Goal: Task Accomplishment & Management: Use online tool/utility

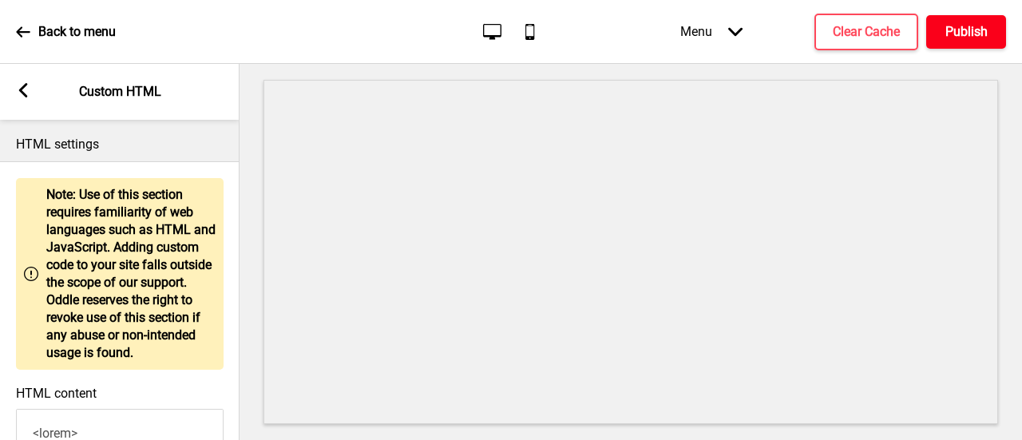
scroll to position [2155, 0]
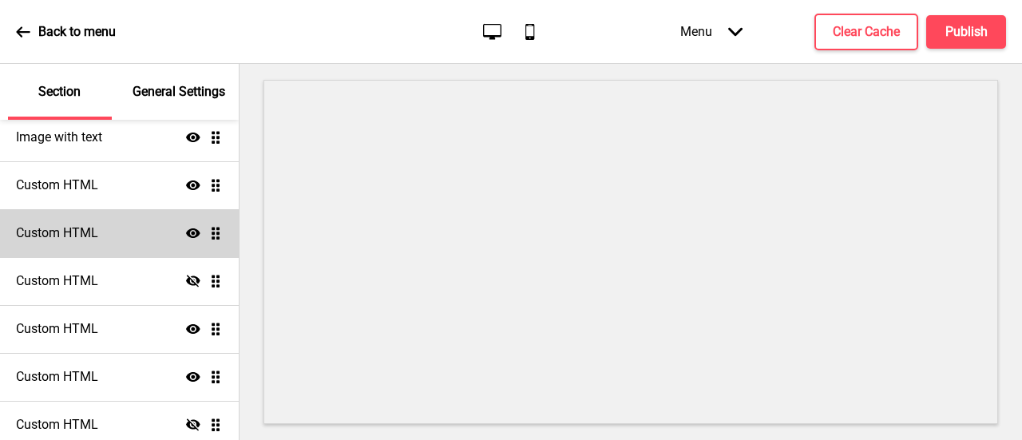
scroll to position [254, 0]
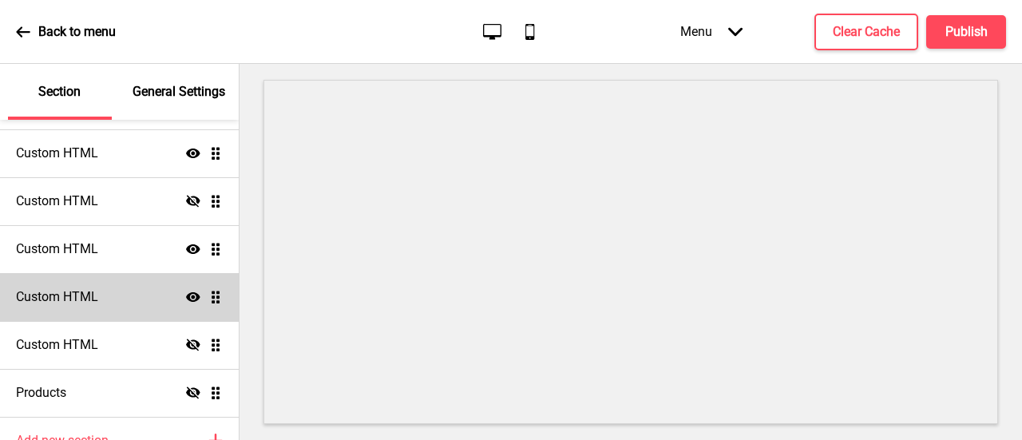
click at [112, 300] on div "Custom HTML Show Drag" at bounding box center [119, 297] width 239 height 48
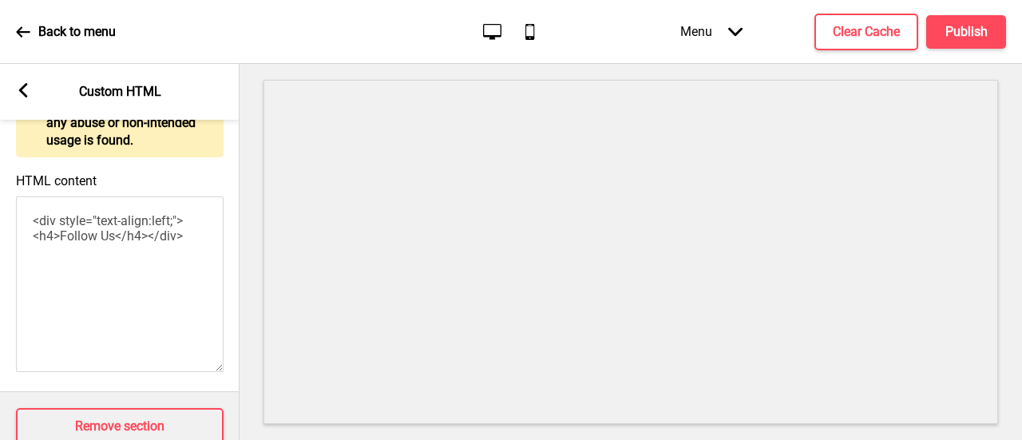
scroll to position [262, 0]
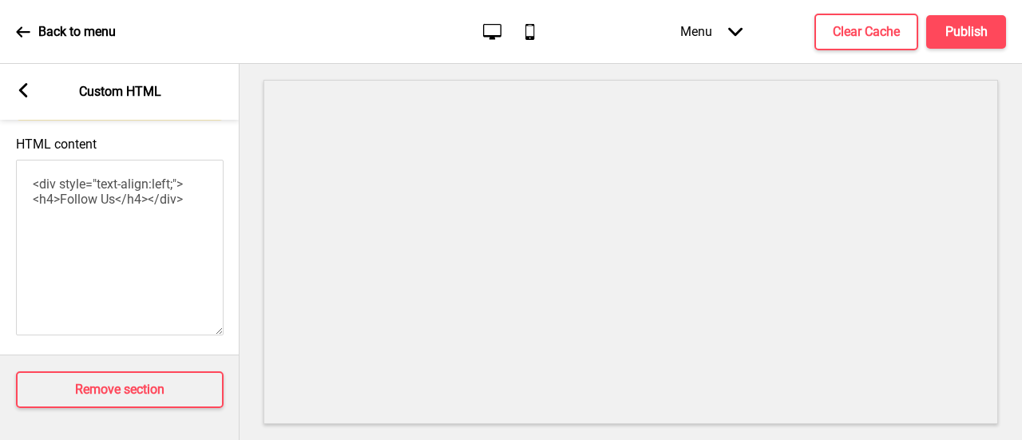
click at [29, 89] on rect at bounding box center [23, 90] width 14 height 14
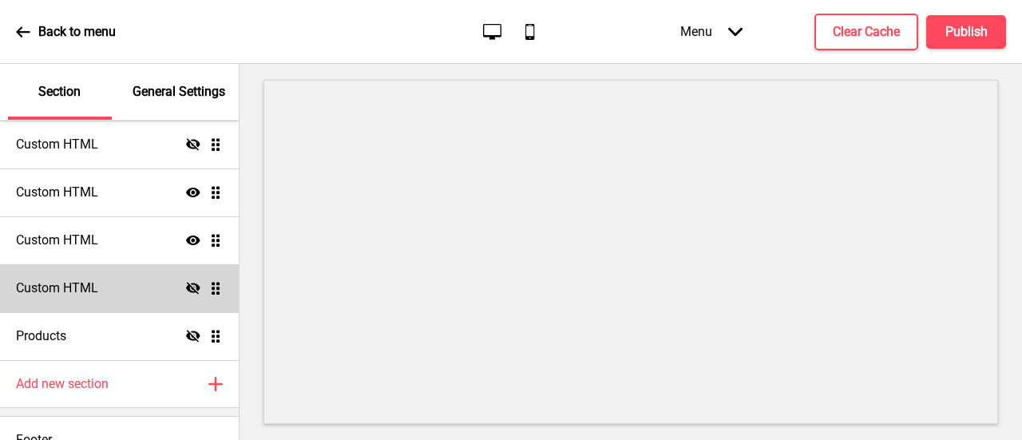
scroll to position [334, 0]
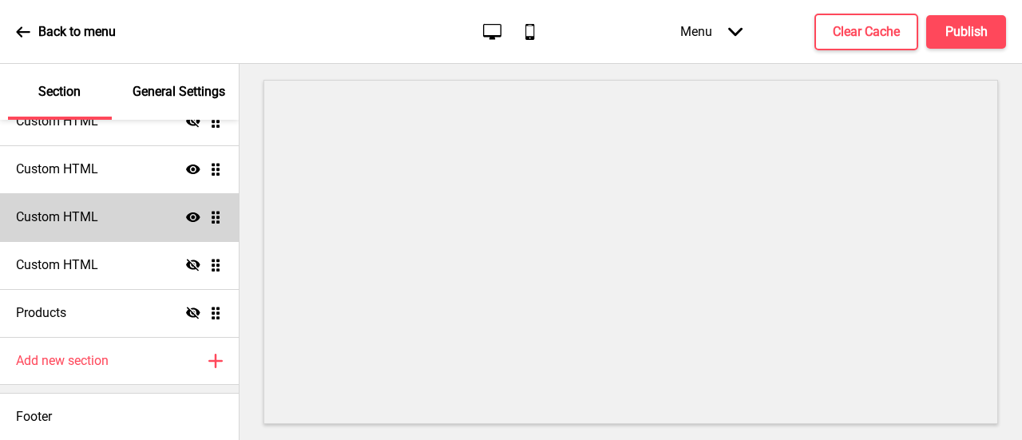
click at [94, 223] on h4 "Custom HTML" at bounding box center [57, 217] width 82 height 18
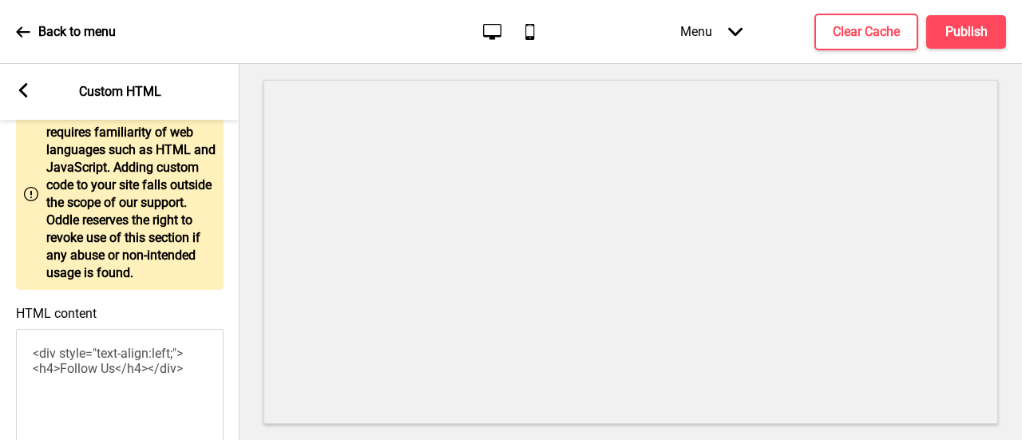
scroll to position [0, 0]
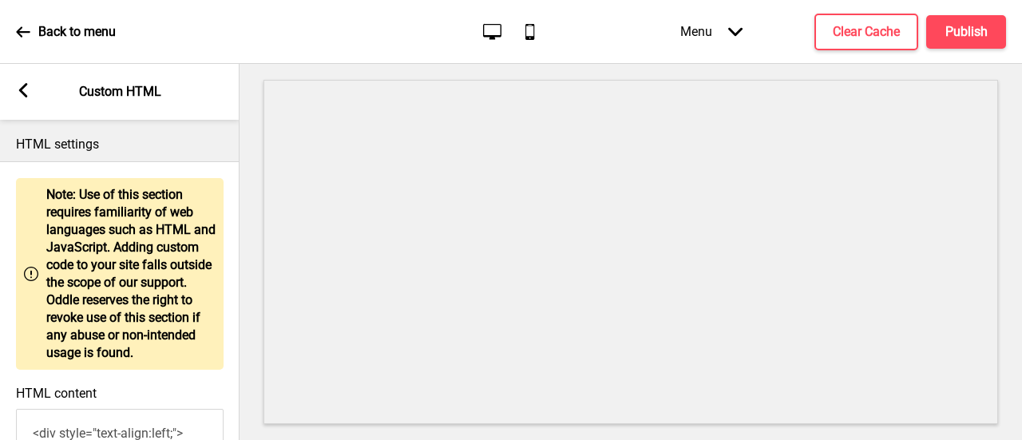
click at [23, 102] on div "Arrow left Custom HTML" at bounding box center [119, 92] width 239 height 56
click at [24, 94] on icon at bounding box center [23, 90] width 9 height 14
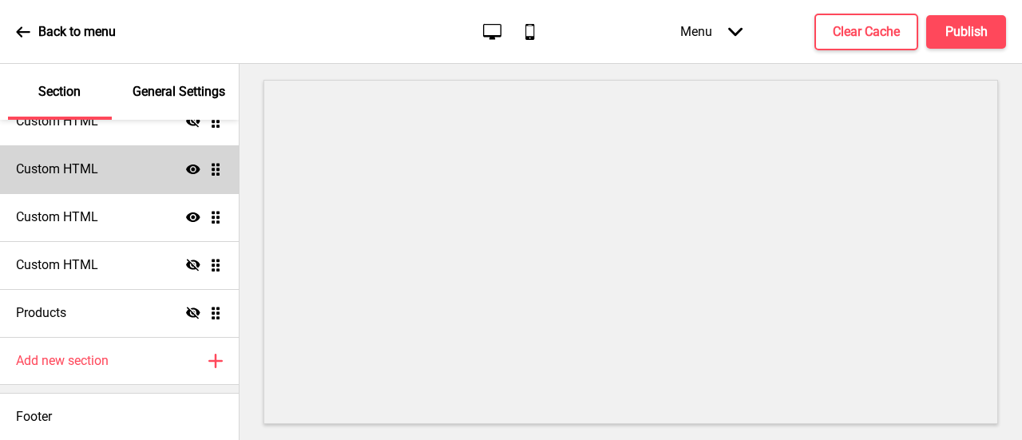
click at [113, 180] on div "Custom HTML Show Drag" at bounding box center [119, 169] width 239 height 48
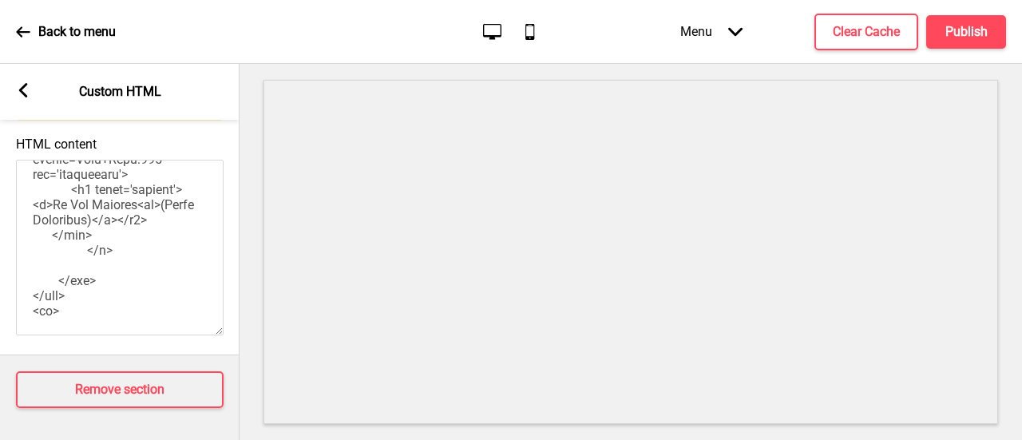
scroll to position [2160, 0]
click at [22, 85] on rect at bounding box center [23, 90] width 14 height 14
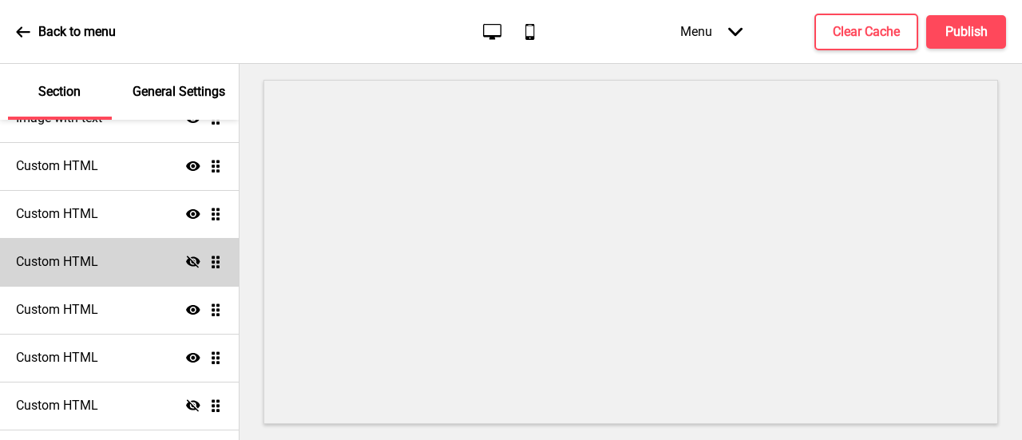
scroll to position [174, 0]
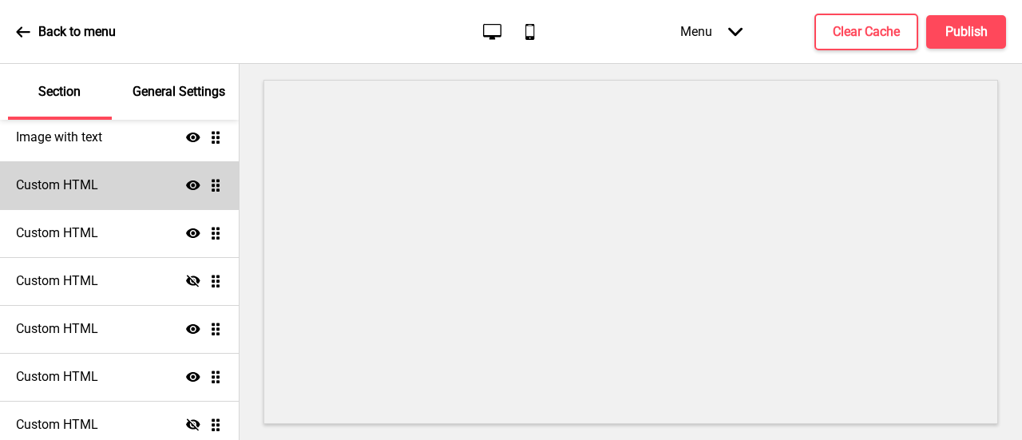
click at [142, 199] on div "Custom HTML Show Drag" at bounding box center [119, 185] width 239 height 48
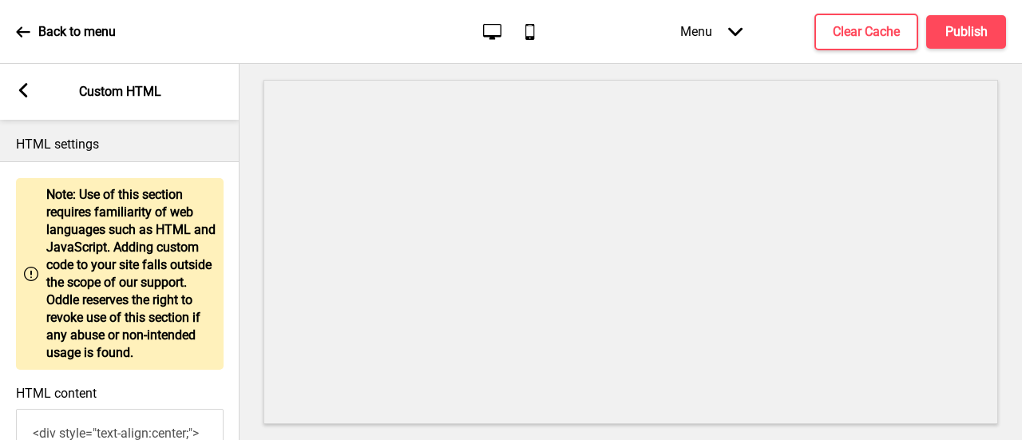
scroll to position [262, 0]
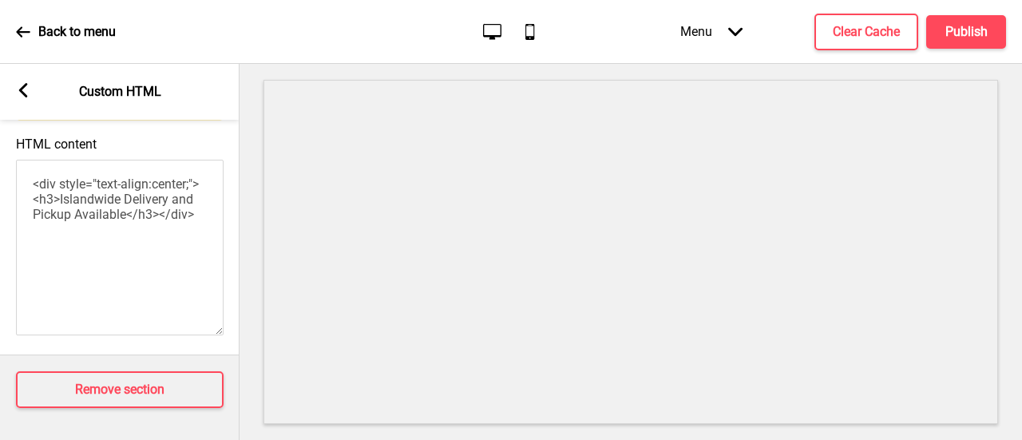
click at [166, 209] on textarea "<div style="text-align:center;"><h3>Islandwide Delivery and Pickup Available</h…" at bounding box center [119, 248] width 207 height 176
drag, startPoint x: 83, startPoint y: 227, endPoint x: 100, endPoint y: 220, distance: 17.9
click at [84, 224] on textarea "<div style="text-align:center;"><h3>Islandwide Delivery and Pickup Available</h…" at bounding box center [119, 248] width 207 height 176
paste textarea "br><"
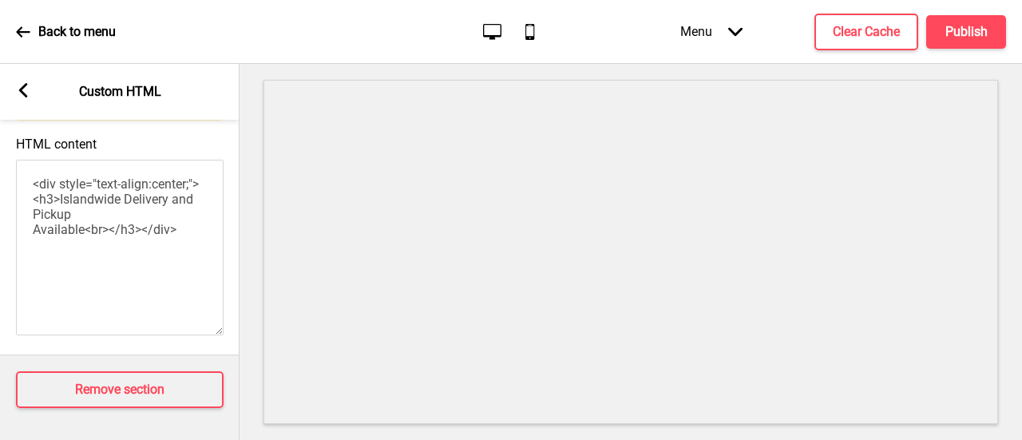
paste textarea "全岛范围提供外送与自取服务 请选择您要下单的门店"
click at [129, 243] on textarea "<div style="text-align:center;"><h3>Islandwide Delivery and Pickup Available<br…" at bounding box center [119, 248] width 207 height 176
click at [30, 263] on textarea "<div style="text-align:center;"><h3>Islandwide Delivery and Pickup Available<br…" at bounding box center [119, 248] width 207 height 176
type textarea "<div style="text-align:center;"><h3>Islandwide Delivery and Pickup Available<br…"
click at [22, 89] on icon at bounding box center [23, 90] width 9 height 14
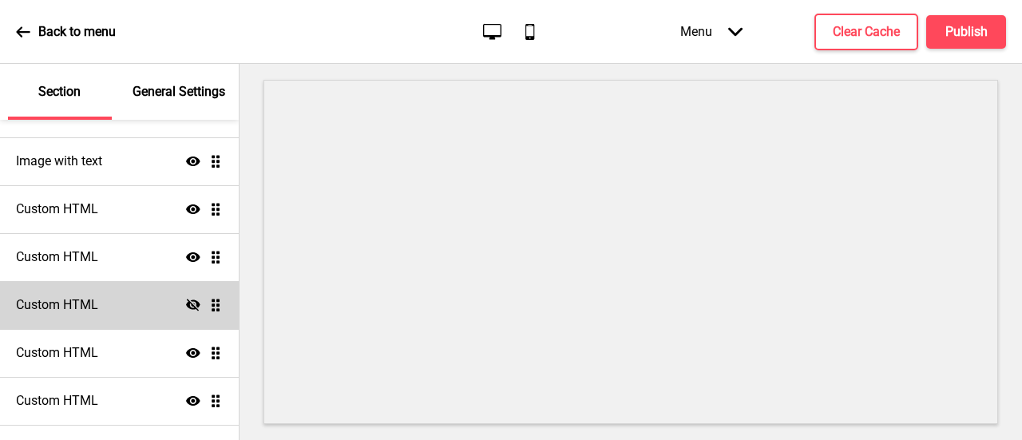
scroll to position [174, 0]
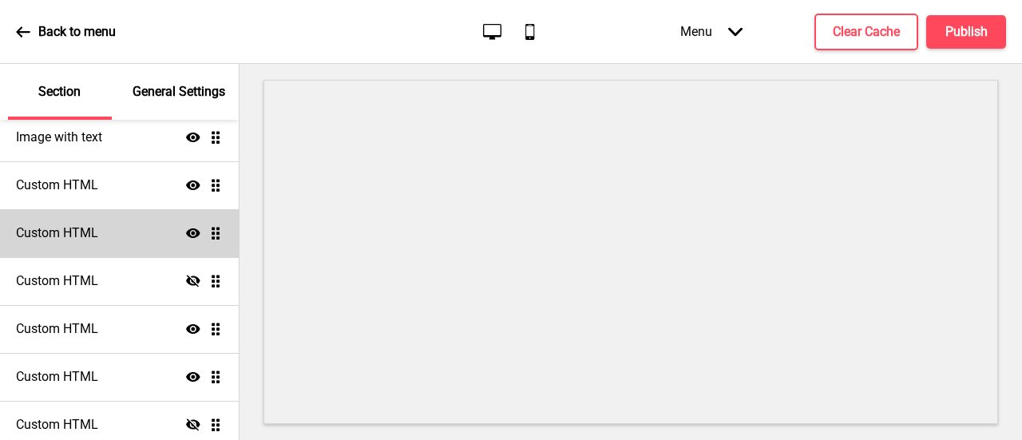
click at [155, 241] on div "Custom HTML Show Drag" at bounding box center [119, 233] width 239 height 48
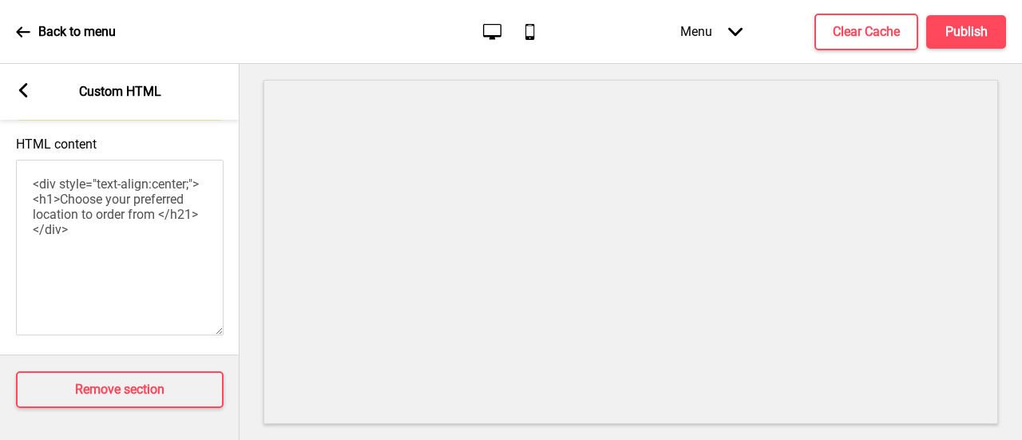
scroll to position [262, 0]
click at [96, 227] on textarea "<div style="text-align:center;"><h1>Choose your preferred location to order fro…" at bounding box center [119, 248] width 207 height 176
paste textarea "全岛范围提供外送与自取服务 请选择您要下单的门店"
type textarea "<div style="text-align:center;"><h1>Choose your preferred location to order fro…"
click at [22, 89] on icon at bounding box center [23, 90] width 9 height 14
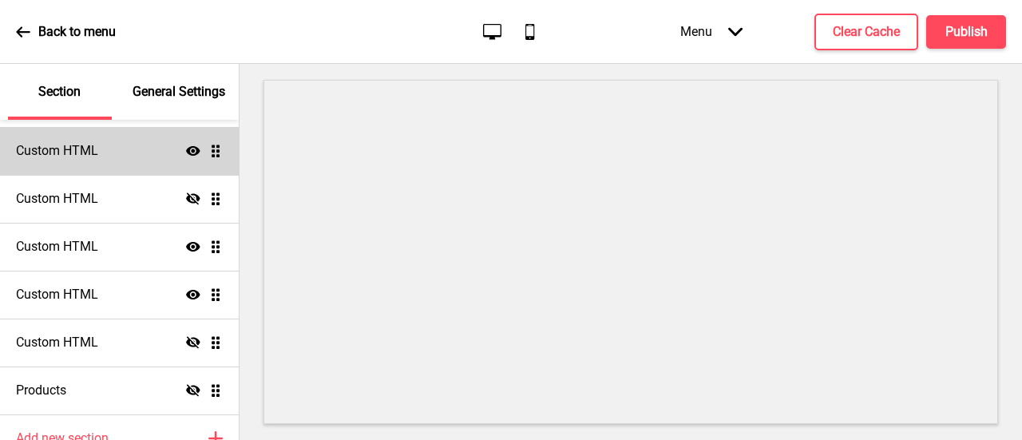
scroll to position [334, 0]
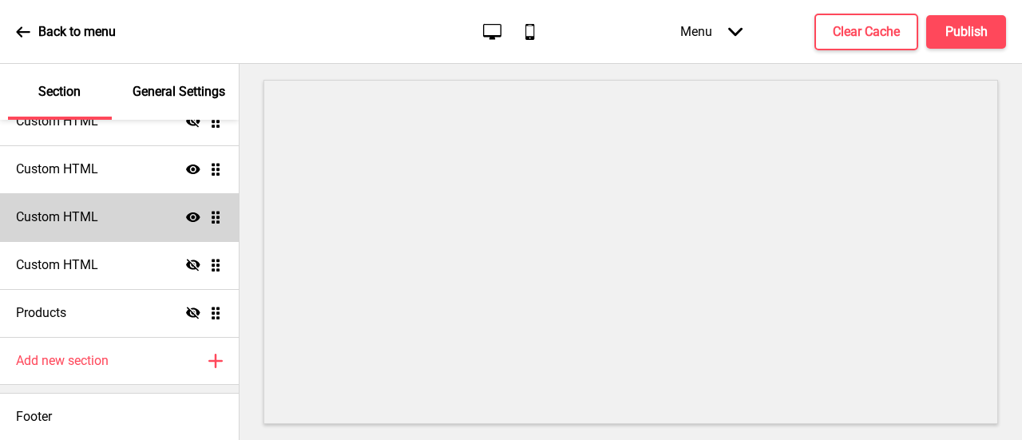
click at [128, 219] on div "Custom HTML Show Drag" at bounding box center [119, 217] width 239 height 48
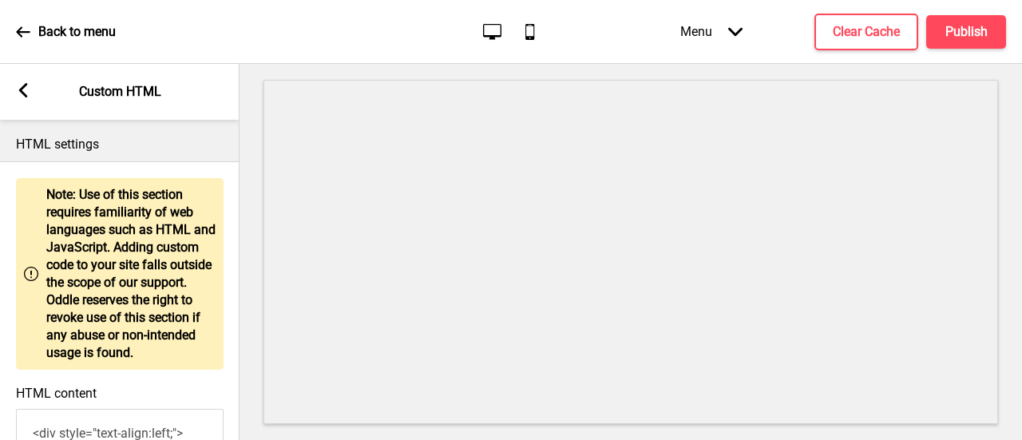
click at [24, 92] on icon at bounding box center [23, 90] width 9 height 14
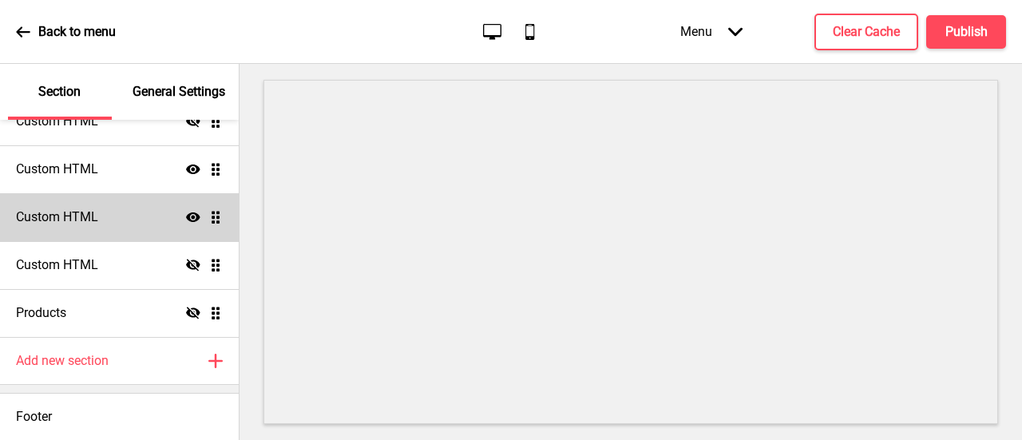
scroll to position [254, 0]
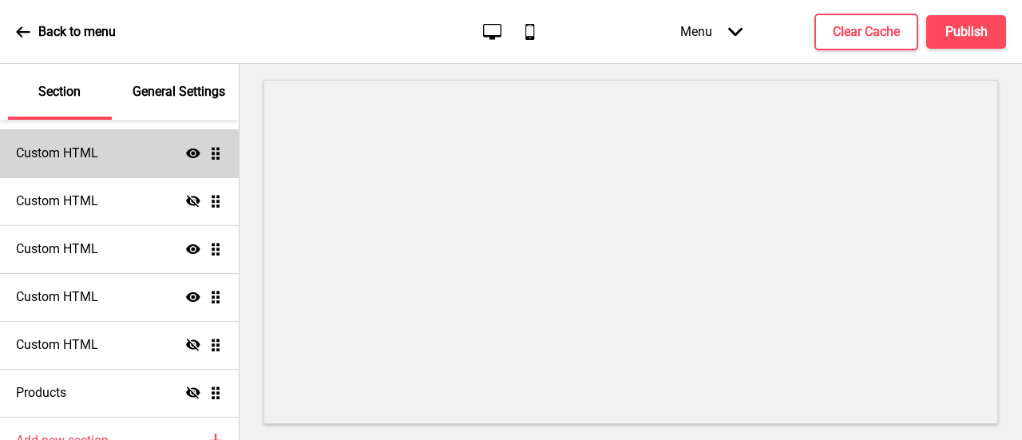
click at [132, 161] on div "Custom HTML Show Drag" at bounding box center [119, 153] width 239 height 48
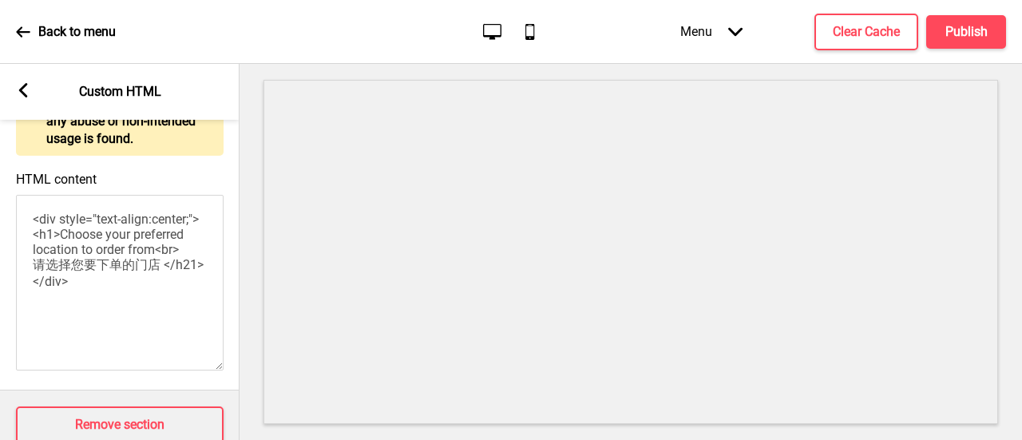
scroll to position [239, 0]
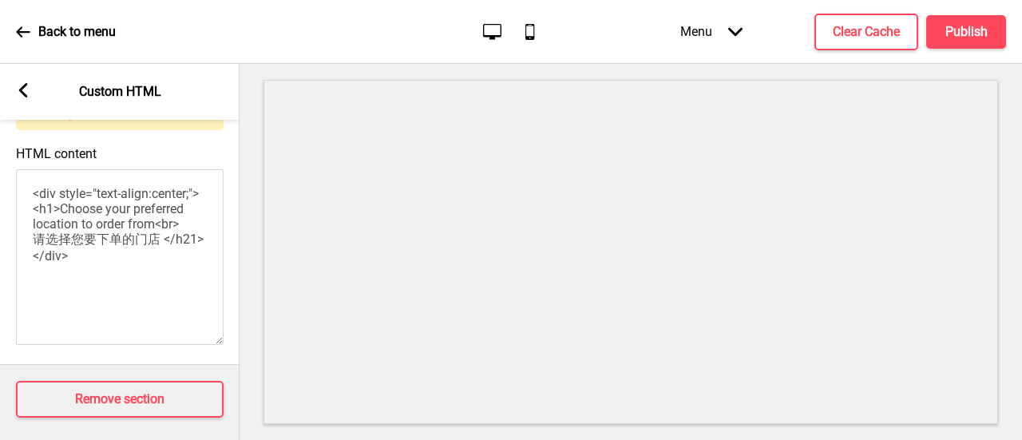
click at [140, 291] on textarea "<div style="text-align:center;"><h1>Choose your preferred location to order fro…" at bounding box center [119, 257] width 207 height 176
type textarea "<div style="text-align:center;"><h1>Choose your preferred location to order fro…"
click at [24, 90] on rect at bounding box center [23, 90] width 14 height 14
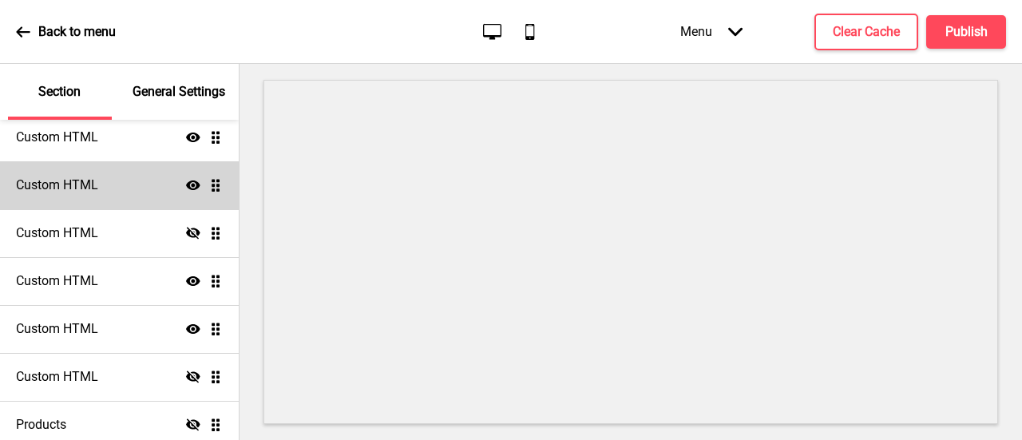
scroll to position [174, 0]
click at [160, 183] on div "Custom HTML Show Drag" at bounding box center [119, 185] width 239 height 48
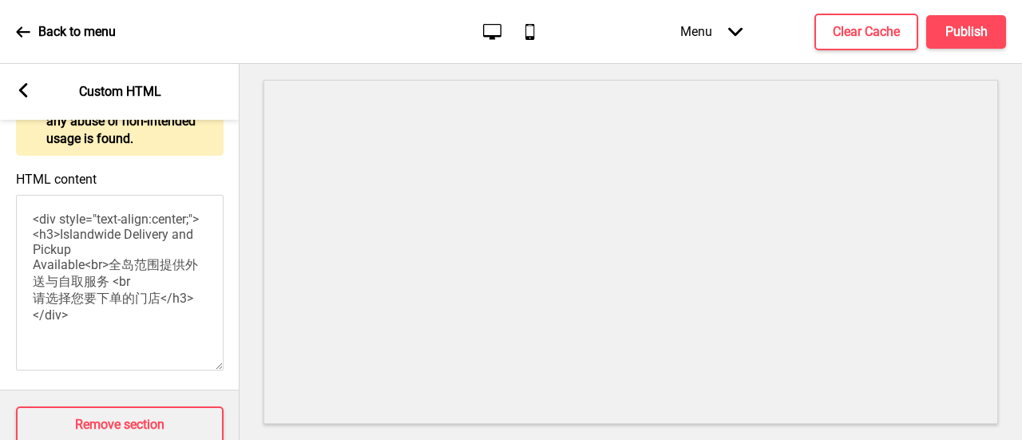
scroll to position [262, 0]
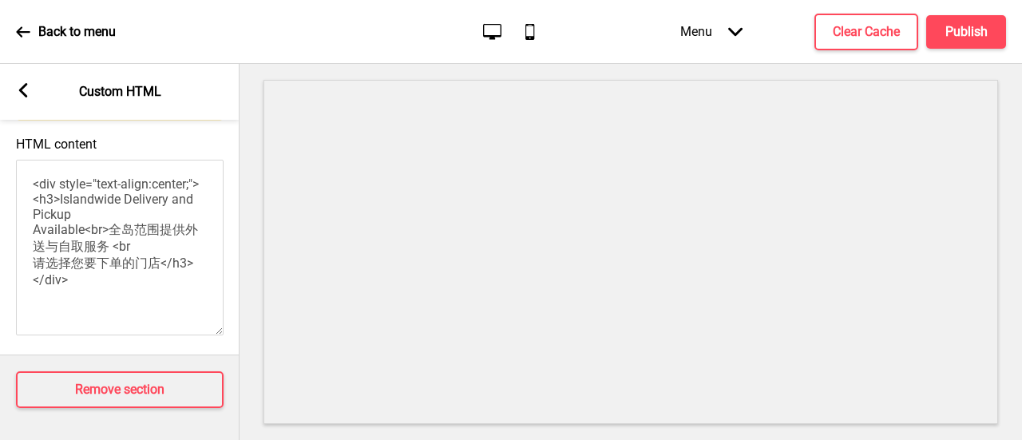
click at [123, 287] on textarea "<div style="text-align:center;"><h3>Islandwide Delivery and Pickup Available<br…" at bounding box center [119, 248] width 207 height 176
type textarea "<div style="text-align:center;"><h3>Islandwide Delivery and Pickup Available<br…"
click at [27, 87] on rect at bounding box center [23, 90] width 14 height 14
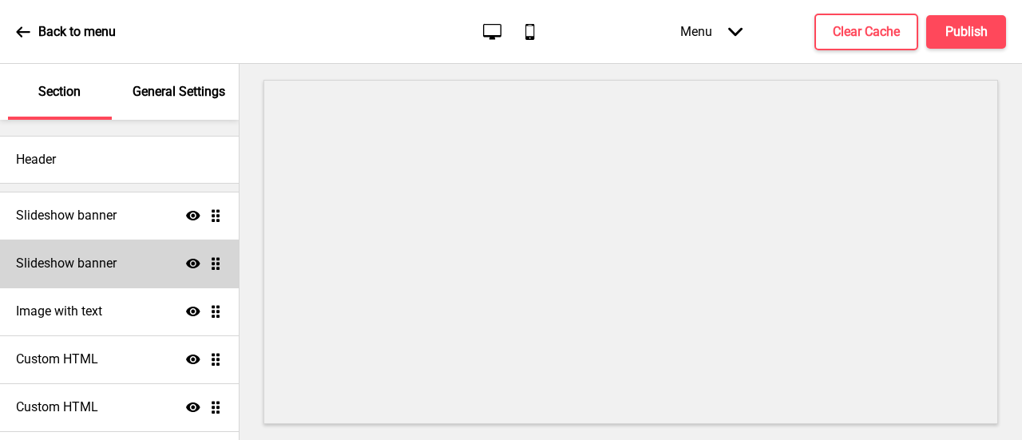
scroll to position [0, 0]
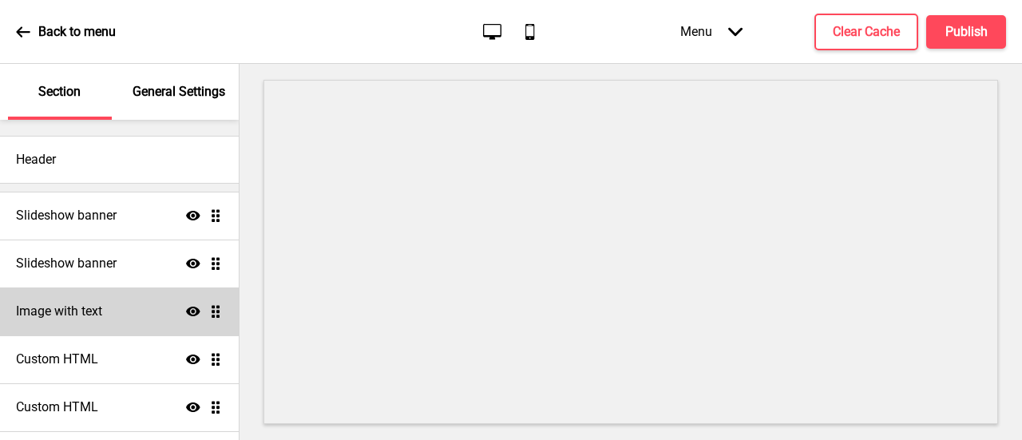
click at [142, 314] on div "Image with text Show Drag" at bounding box center [119, 311] width 239 height 48
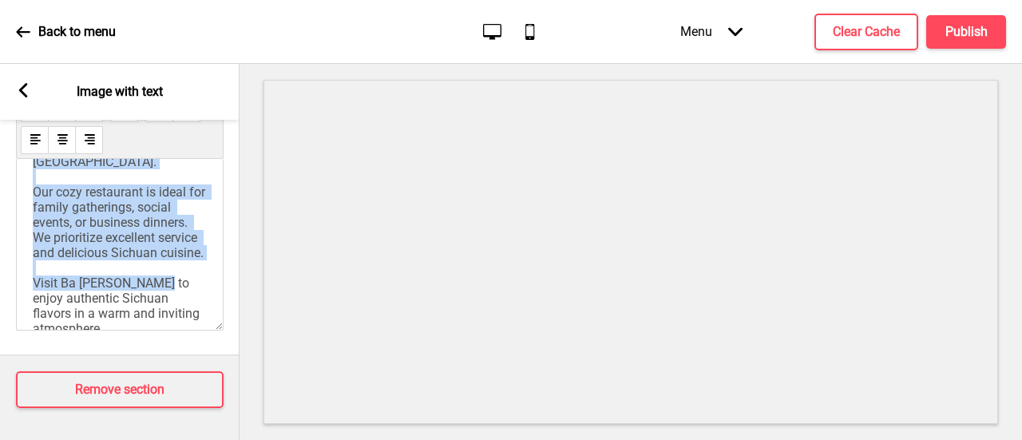
scroll to position [354, 0]
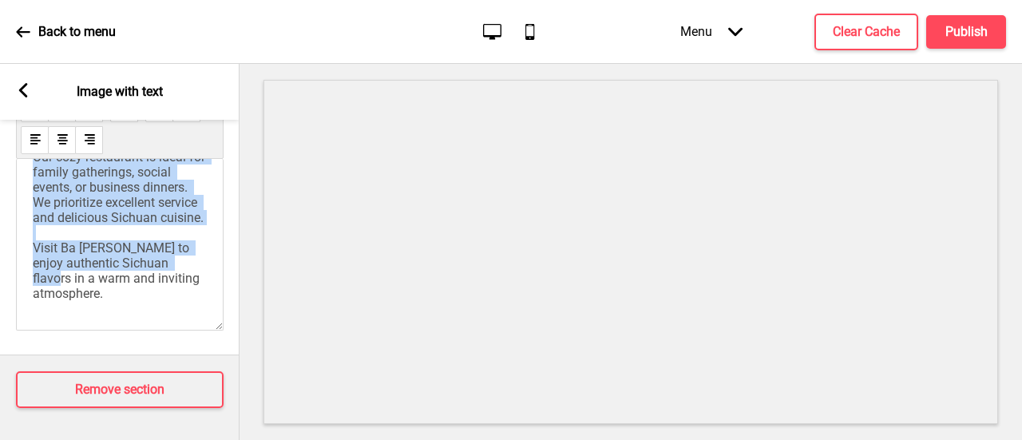
drag, startPoint x: 33, startPoint y: 183, endPoint x: 208, endPoint y: 310, distance: 217.1
click at [207, 310] on div "Ba [PERSON_NAME] is a restaurant specializing in Sichuan cuisine. Since [DATE],…" at bounding box center [119, 245] width 207 height 172
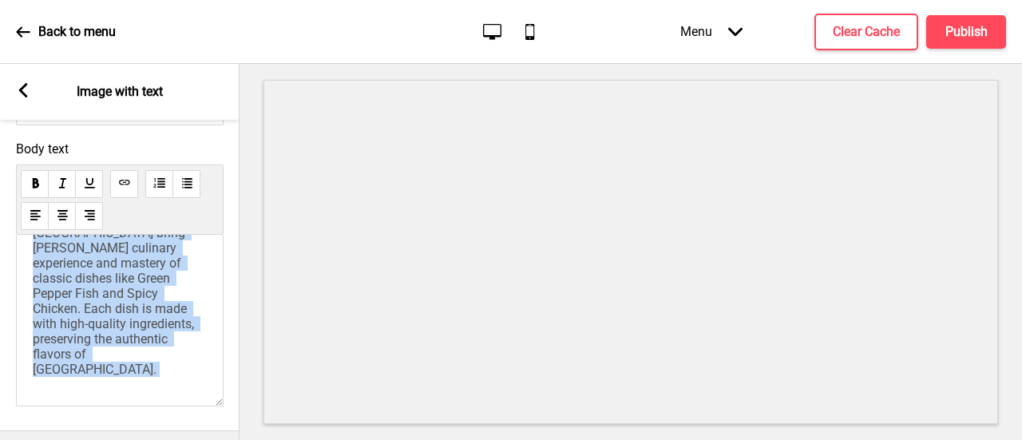
scroll to position [0, 0]
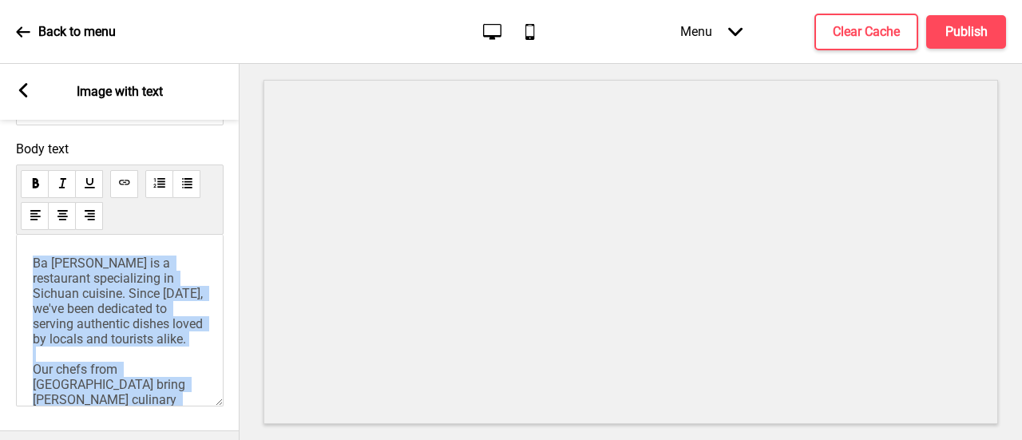
drag, startPoint x: 196, startPoint y: 335, endPoint x: 37, endPoint y: 255, distance: 178.5
click at [37, 255] on div "Ba [PERSON_NAME] is a restaurant specializing in Sichuan cuisine. Since [DATE],…" at bounding box center [119, 321] width 207 height 172
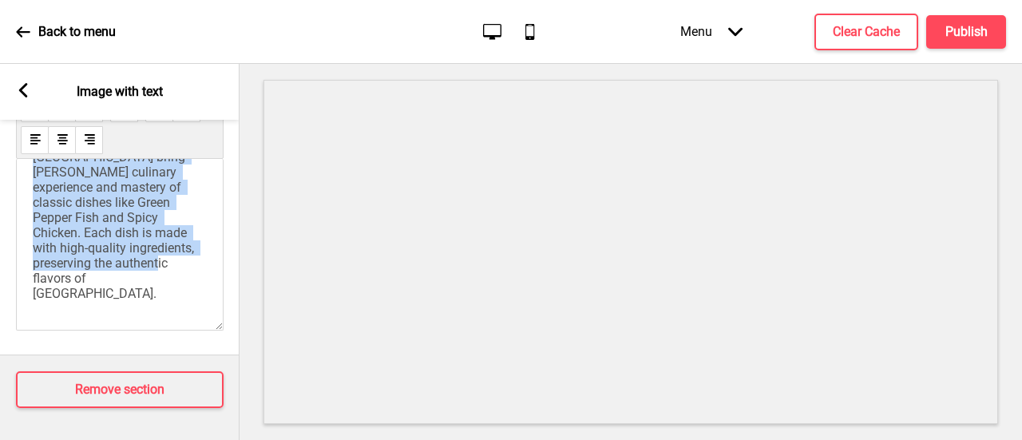
scroll to position [659, 0]
drag, startPoint x: 37, startPoint y: 265, endPoint x: 196, endPoint y: 260, distance: 159.7
click at [196, 260] on div "Ba [PERSON_NAME] is a restaurant specializing in Sichuan cuisine. Since [DATE],…" at bounding box center [119, 245] width 207 height 172
copy span "Ba [PERSON_NAME] is a restaurant specializing in Sichuan cuisine. Since [DATE],…"
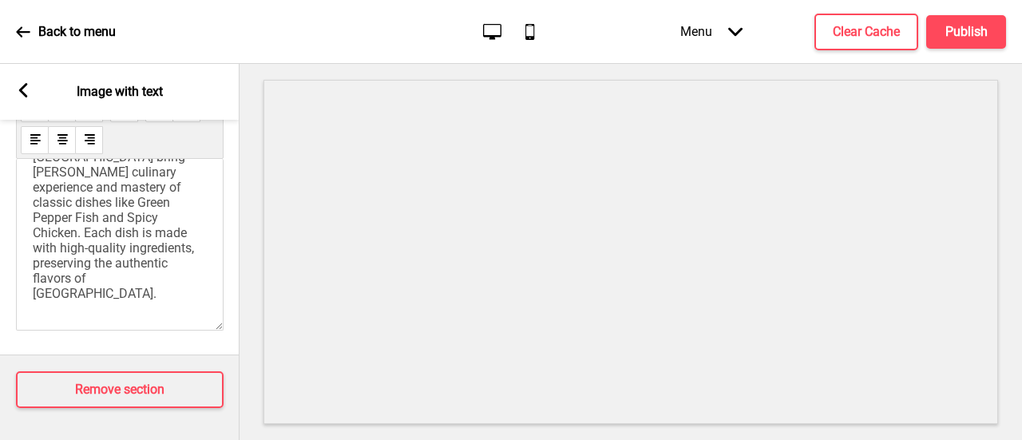
click at [177, 298] on div "Ba [PERSON_NAME] is a restaurant specializing in Sichuan cuisine. Since [DATE],…" at bounding box center [119, 245] width 207 height 172
click at [193, 261] on p "Ba [PERSON_NAME] is a restaurant specializing in Sichuan cuisine. Since [DATE],…" at bounding box center [120, 164] width 174 height 273
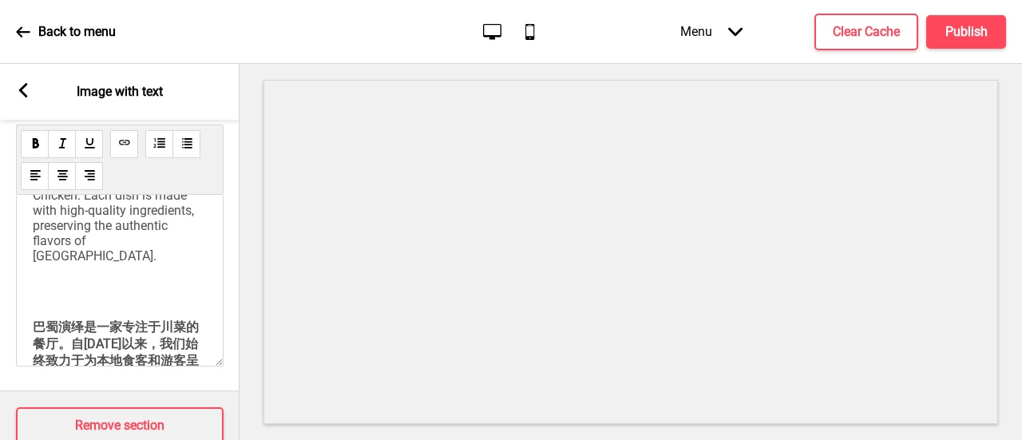
scroll to position [319, 0]
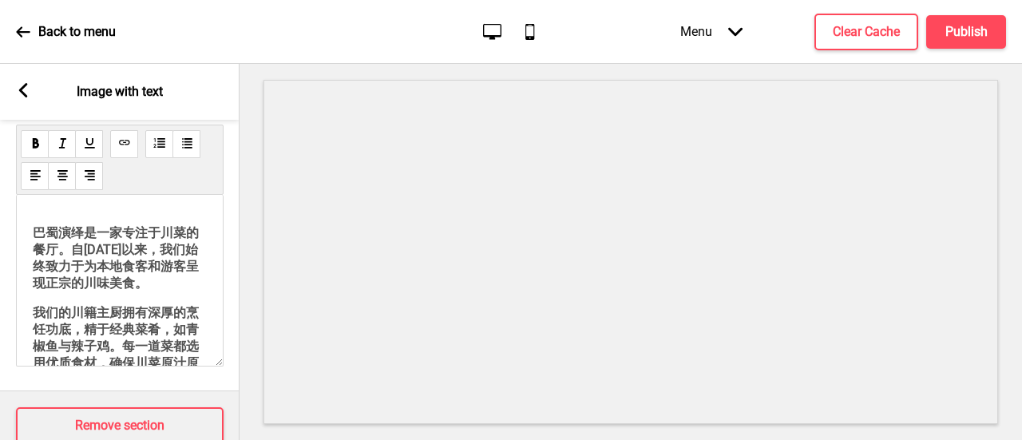
click at [34, 250] on span "巴蜀演绎是一家专注于川菜的餐厅。自[DATE]以来，我们始终致力于为本地食客和游客呈现正宗的川味美食。" at bounding box center [116, 257] width 166 height 65
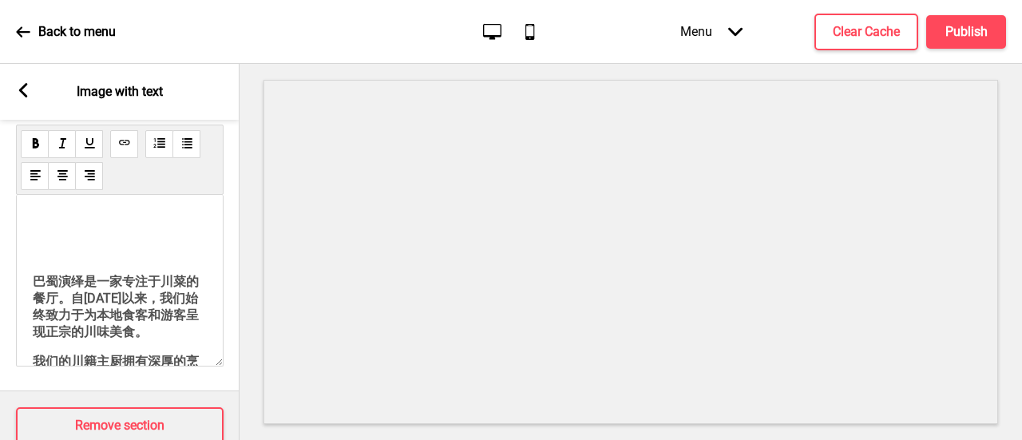
scroll to position [340, 0]
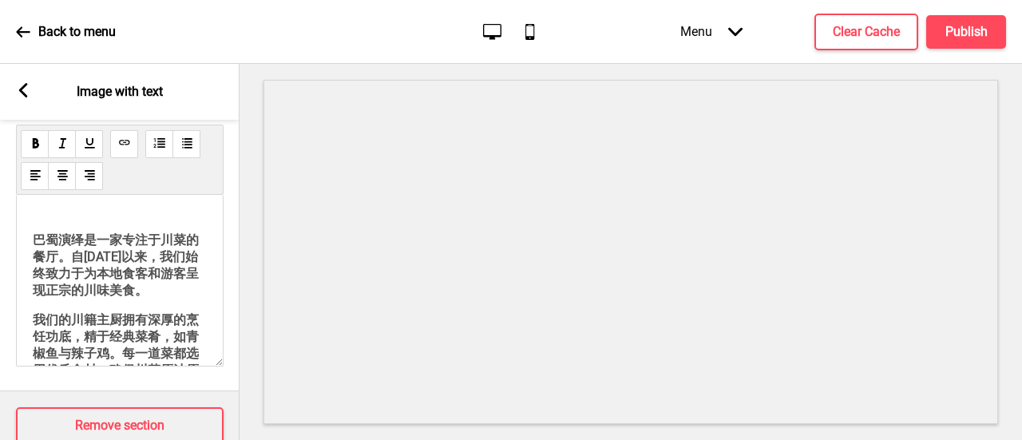
drag, startPoint x: 32, startPoint y: 259, endPoint x: 45, endPoint y: 273, distance: 18.6
click at [89, 298] on div "Ba [PERSON_NAME] is a restaurant specializing in Sichuan cuisine. Since [DATE],…" at bounding box center [119, 281] width 207 height 172
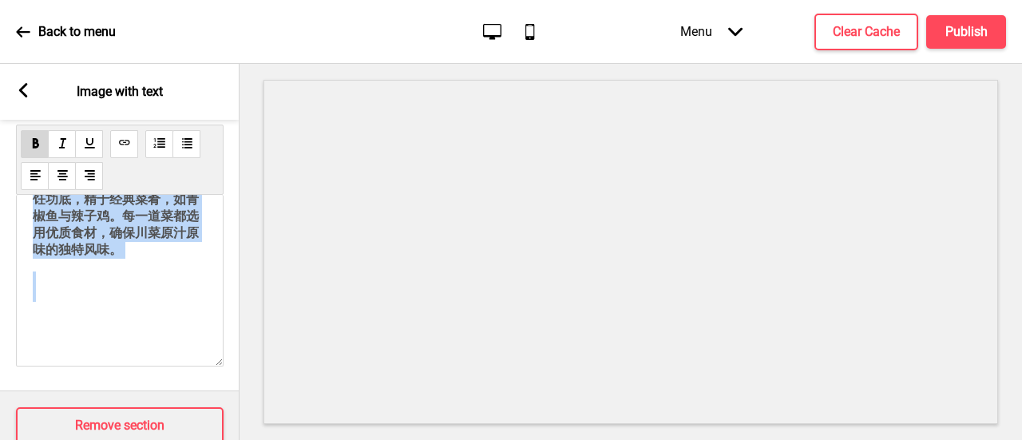
scroll to position [535, 0]
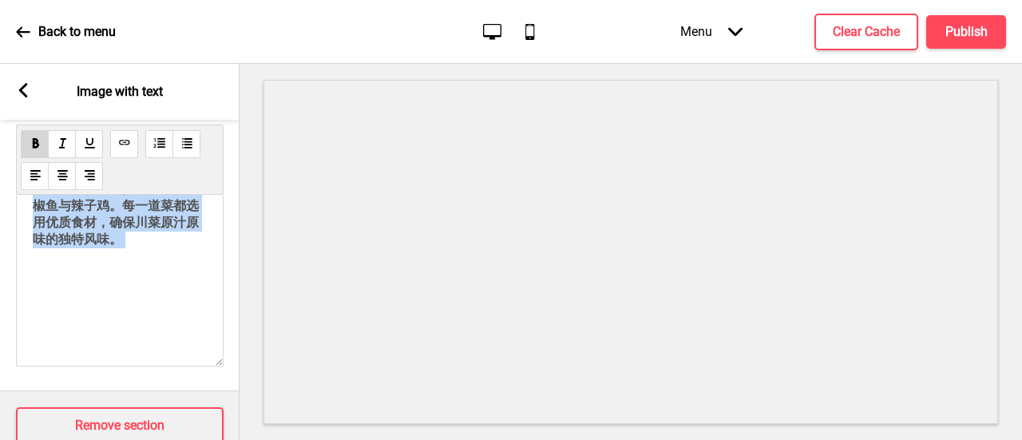
drag, startPoint x: 34, startPoint y: 266, endPoint x: 79, endPoint y: 189, distance: 89.1
click at [181, 244] on div "Ba [PERSON_NAME] is a restaurant specializing in Sichuan cuisine. Since [DATE],…" at bounding box center [120, 32] width 174 height 609
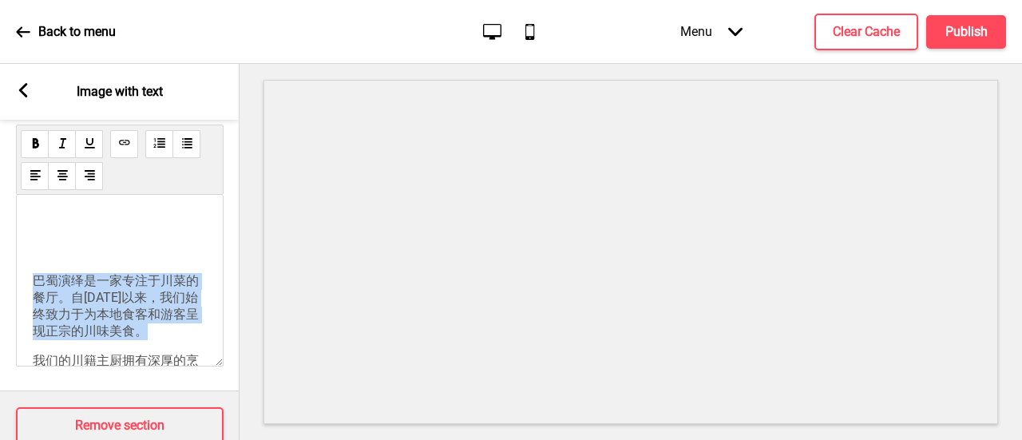
scroll to position [215, 0]
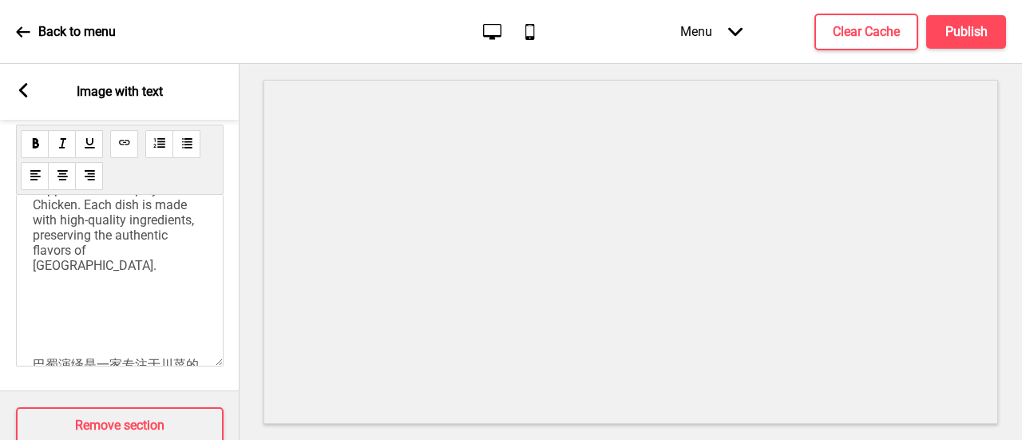
click at [109, 294] on div "Ba [PERSON_NAME] is a restaurant specializing in Sichuan cuisine. Since [DATE],…" at bounding box center [120, 304] width 174 height 609
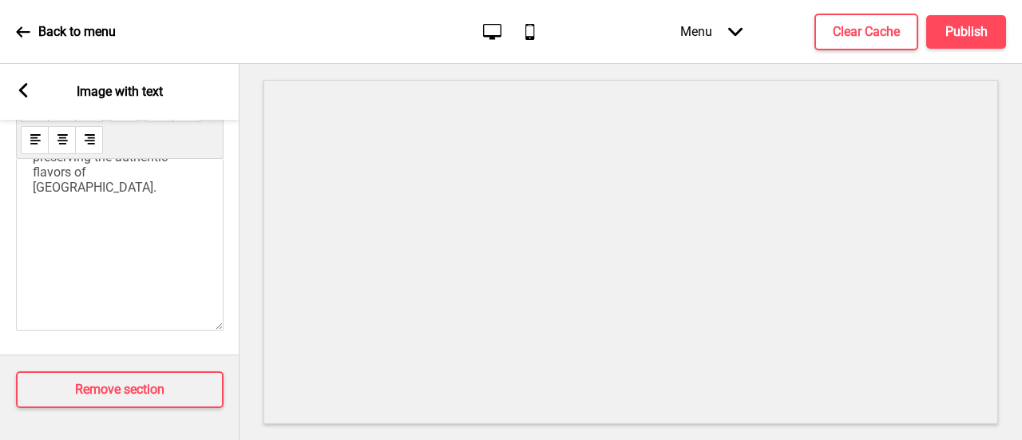
scroll to position [319, 0]
click at [105, 261] on div "Ba [PERSON_NAME] is a restaurant specializing in Sichuan cuisine. Since [DATE],…" at bounding box center [120, 248] width 174 height 777
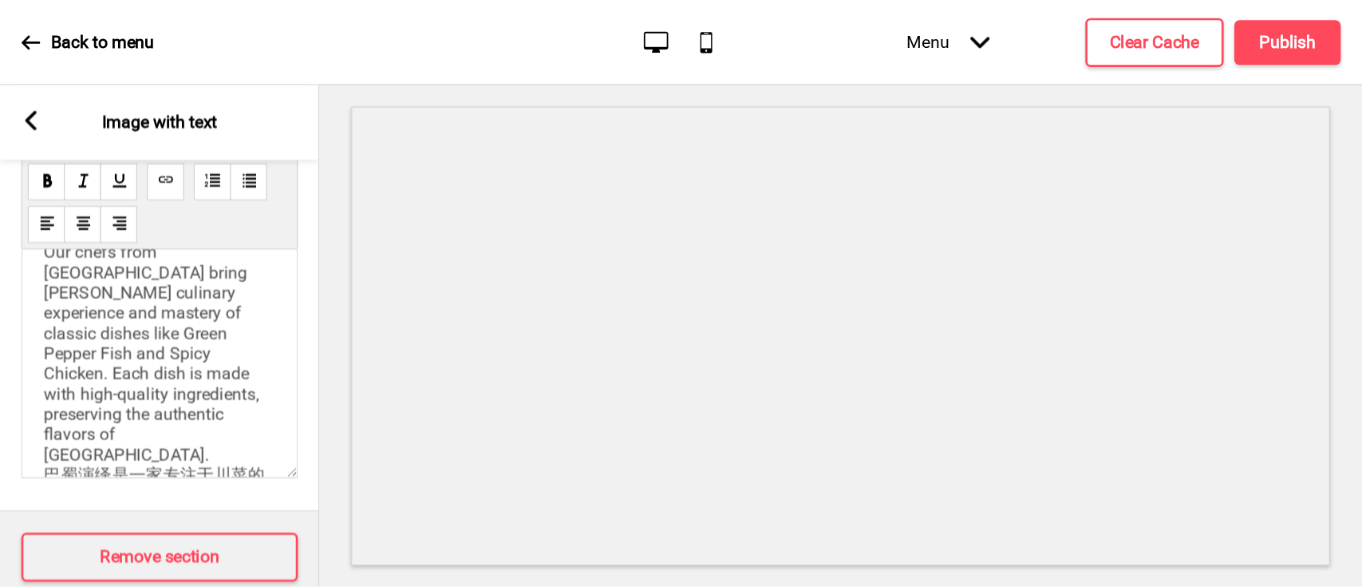
scroll to position [217, 0]
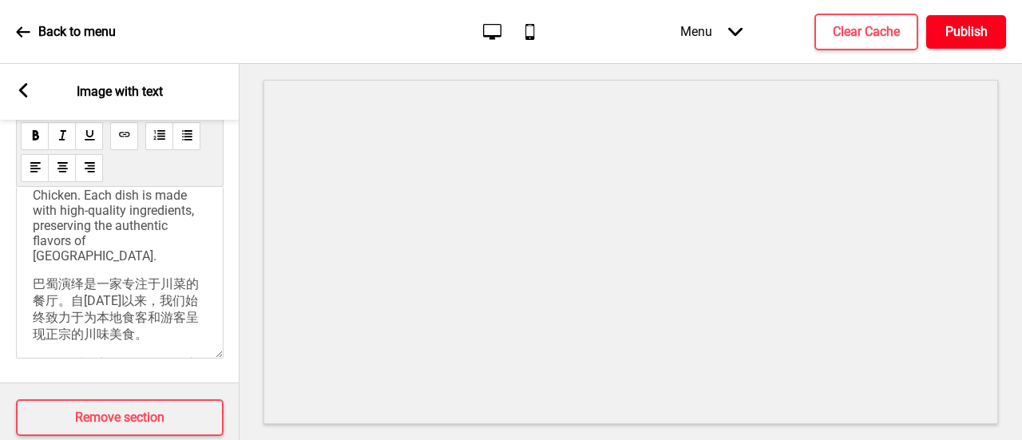
click at [977, 33] on h4 "Publish" at bounding box center [966, 32] width 42 height 18
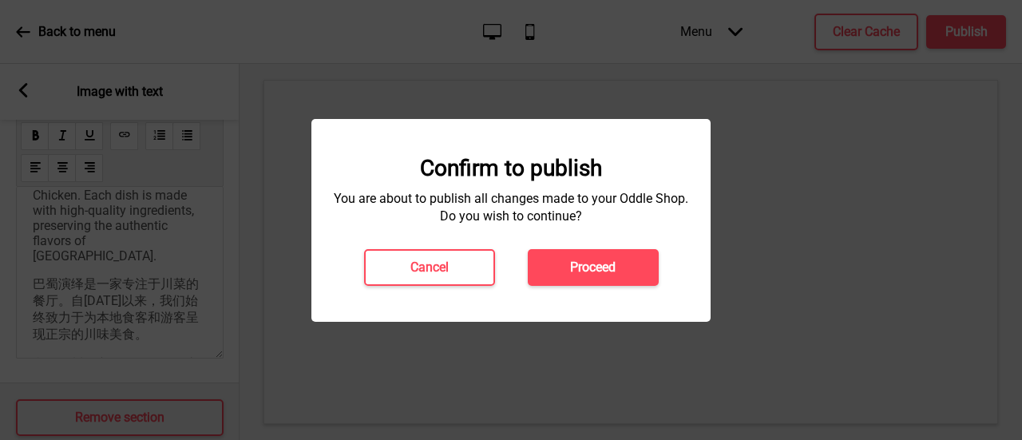
click at [607, 267] on h4 "Proceed" at bounding box center [592, 268] width 45 height 18
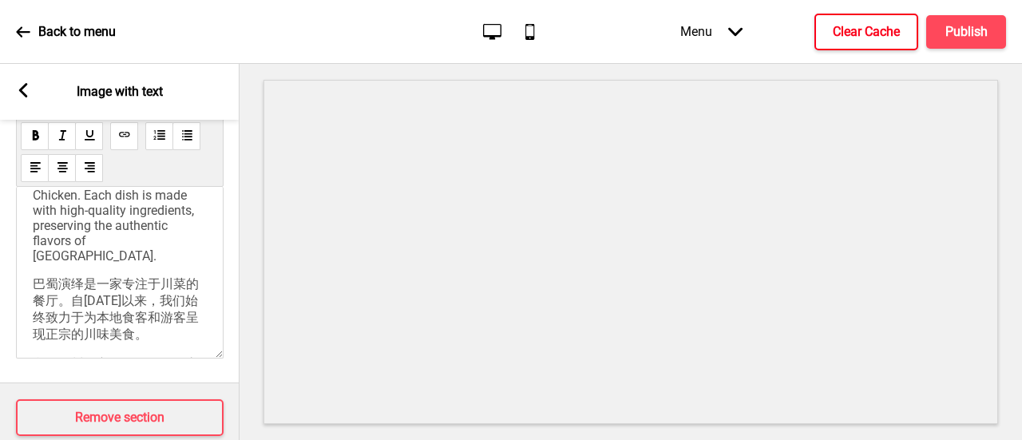
click at [832, 30] on h4 "Clear Cache" at bounding box center [865, 32] width 67 height 18
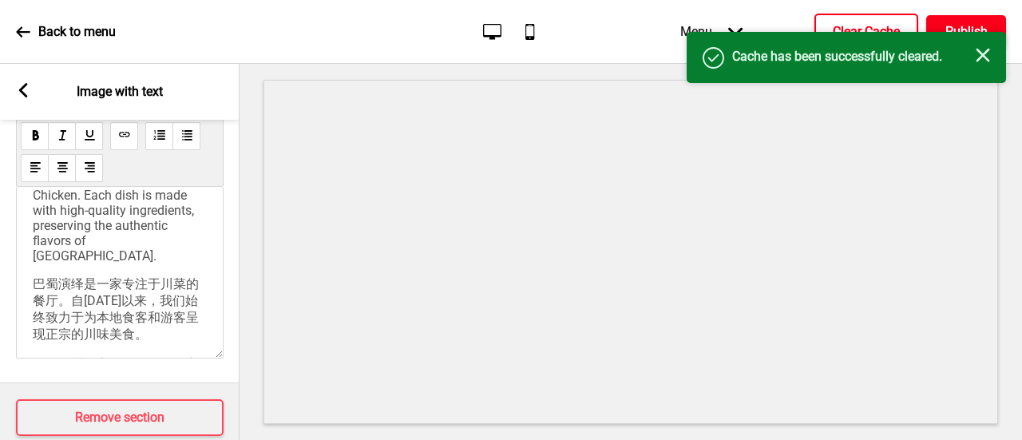
click at [951, 27] on h4 "Publish" at bounding box center [966, 32] width 42 height 18
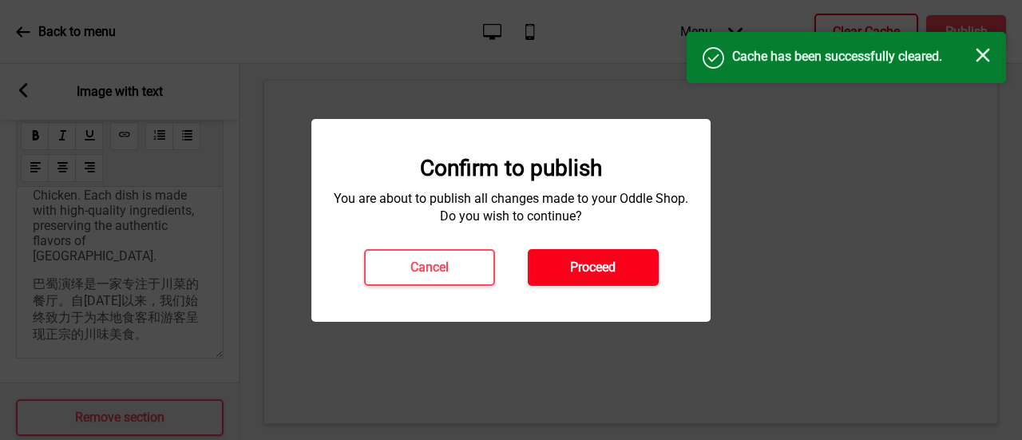
click at [624, 268] on button "Proceed" at bounding box center [593, 267] width 131 height 37
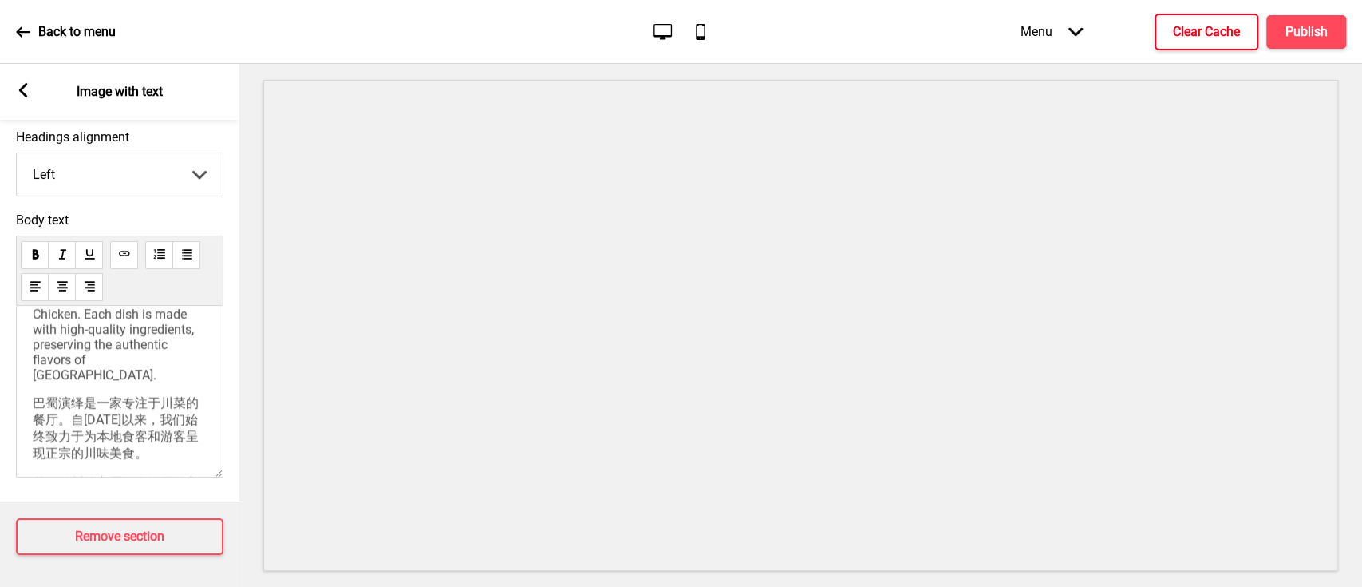
scroll to position [524, 0]
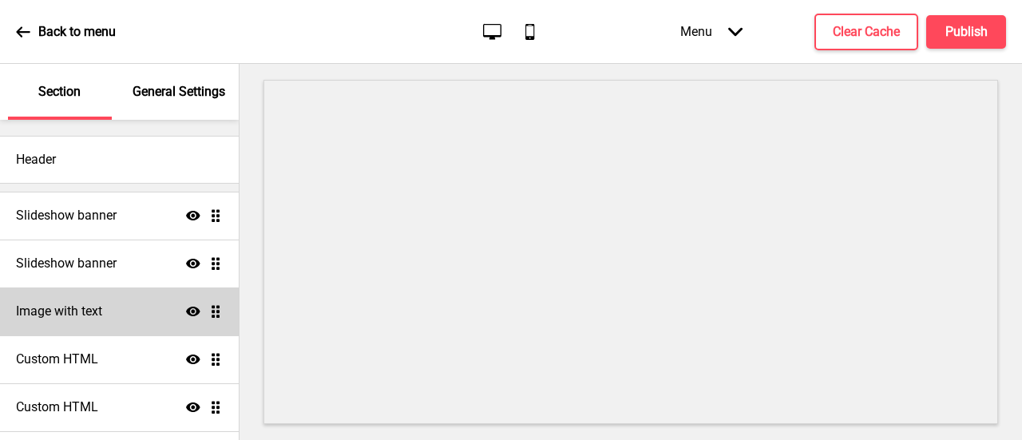
scroll to position [80, 0]
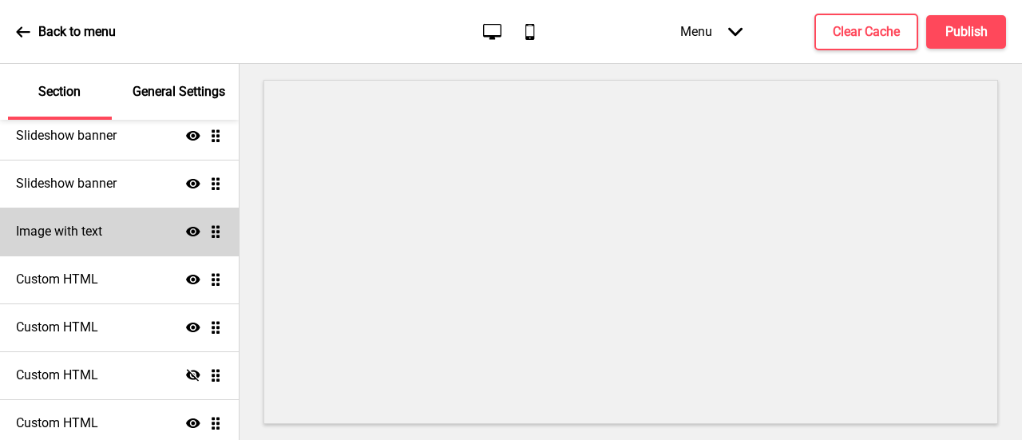
click at [128, 235] on div "Image with text Show Drag" at bounding box center [119, 231] width 239 height 48
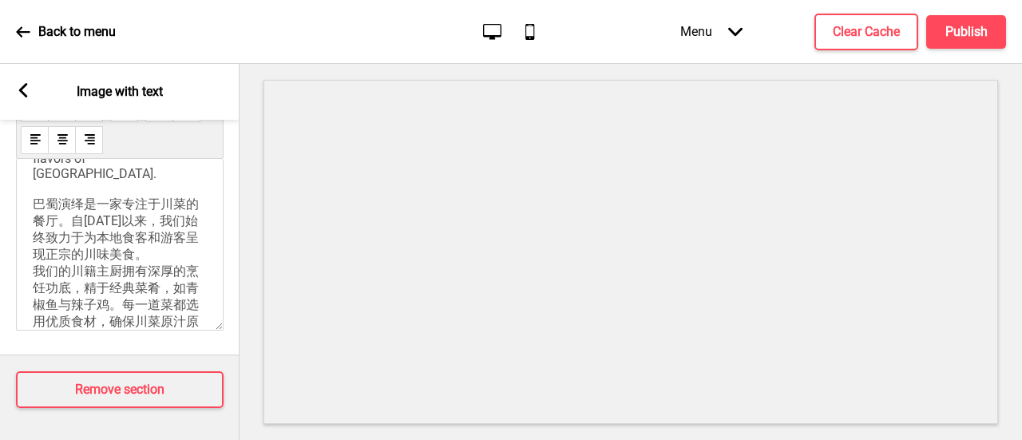
scroll to position [239, 0]
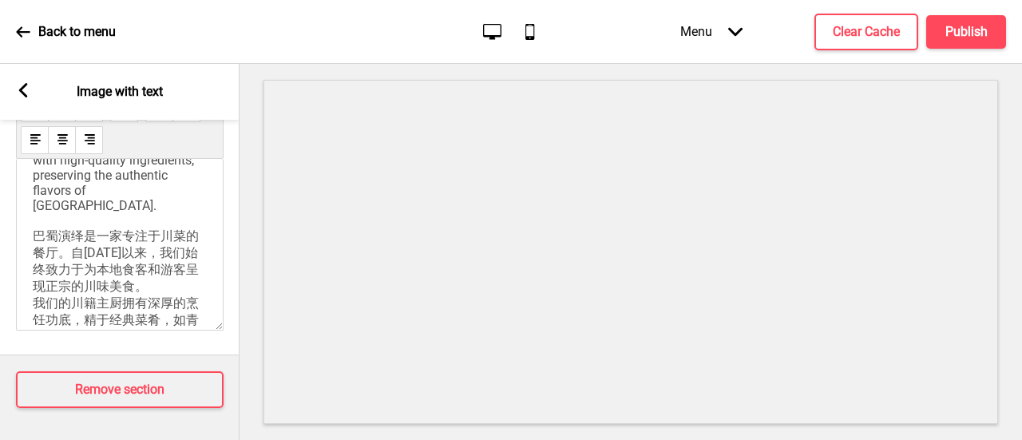
click at [34, 228] on span "Ba Shu Yan Yi is a restaurant specializing in Sichuan cuisine. Since 2015, we'v…" at bounding box center [119, 158] width 173 height 437
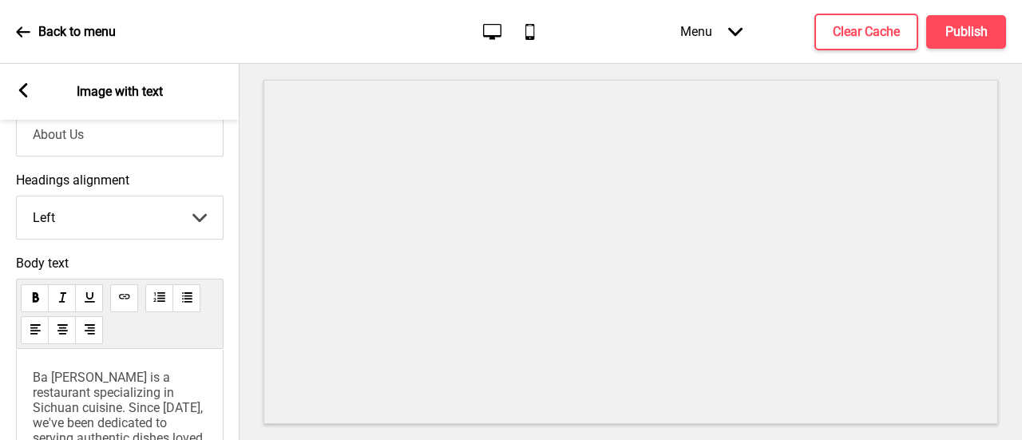
scroll to position [505, 0]
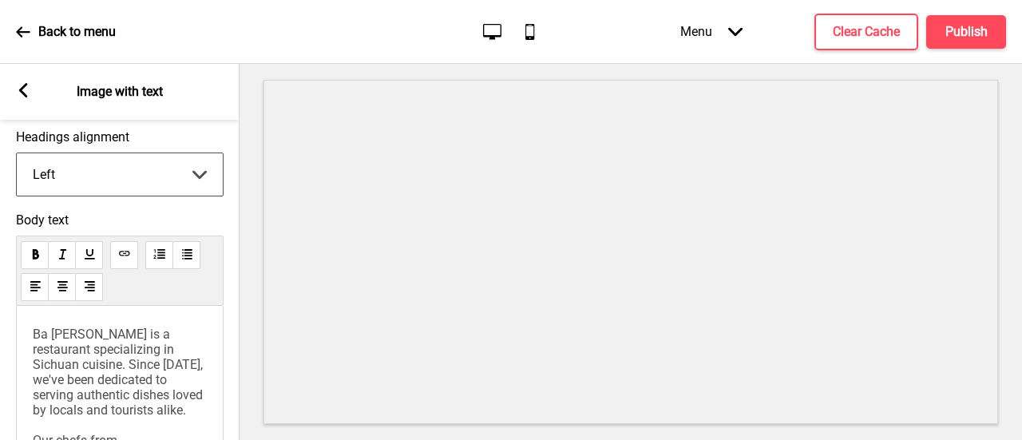
click at [158, 187] on select "Left Center Right" at bounding box center [120, 174] width 206 height 42
select select "center"
click at [17, 154] on select "Left Center Right" at bounding box center [120, 174] width 206 height 42
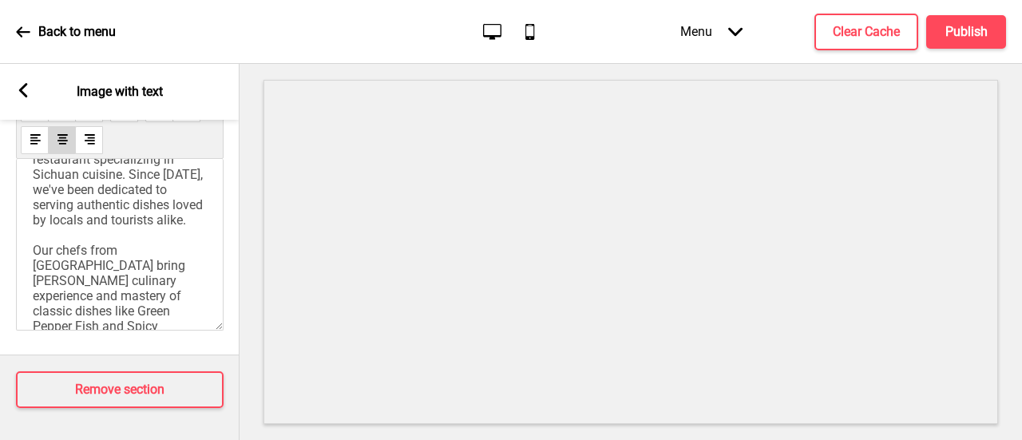
scroll to position [80, 0]
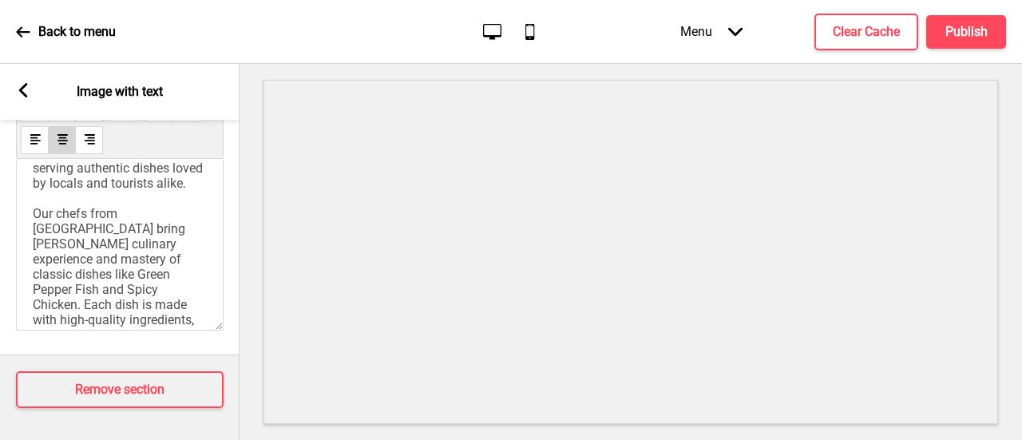
click at [162, 239] on p "Ba [PERSON_NAME] is a restaurant specializing in Sichuan cuisine. Since [DATE],…" at bounding box center [120, 236] width 174 height 273
drag, startPoint x: 184, startPoint y: 243, endPoint x: 176, endPoint y: 247, distance: 8.9
click at [183, 243] on span "Ba [PERSON_NAME] is a restaurant specializing in Sichuan cuisine. Since [DATE],…" at bounding box center [119, 236] width 173 height 273
click at [184, 274] on p "Ba [PERSON_NAME] is a restaurant specializing in Sichuan cuisine. Since [DATE],…" at bounding box center [120, 236] width 174 height 273
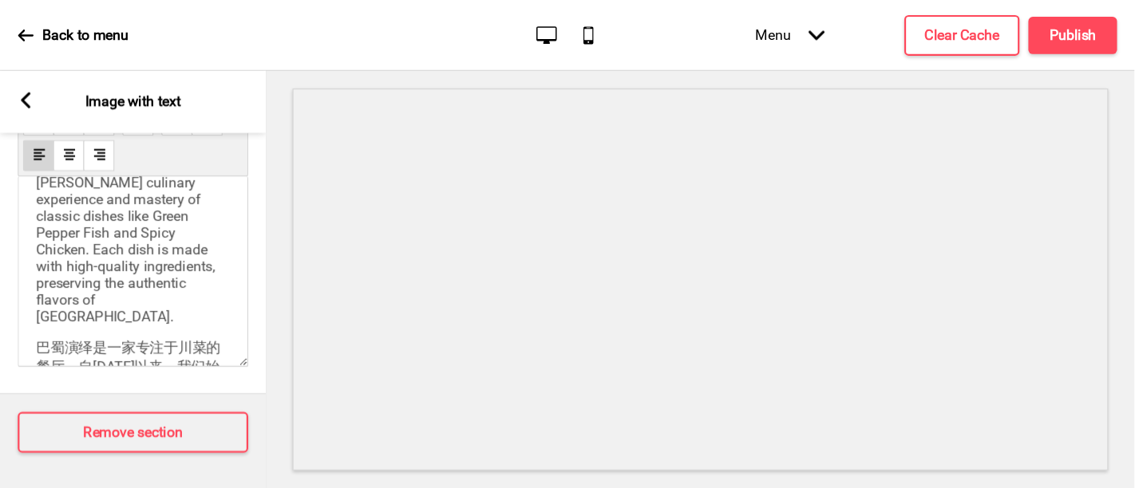
scroll to position [239, 0]
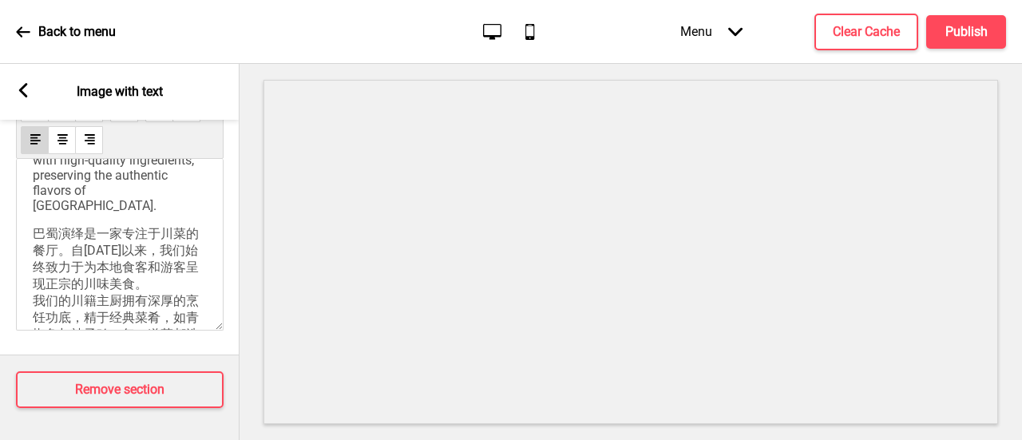
click at [35, 226] on span "巴蜀演绎是一家专注于川菜的餐厅。自2015年以来，我们始终致力于为本地食客和游客呈现正宗的川味美食。 我们的川籍主厨拥有深厚的烹饪功底，精于经典菜肴，如青椒鱼…" at bounding box center [116, 300] width 166 height 149
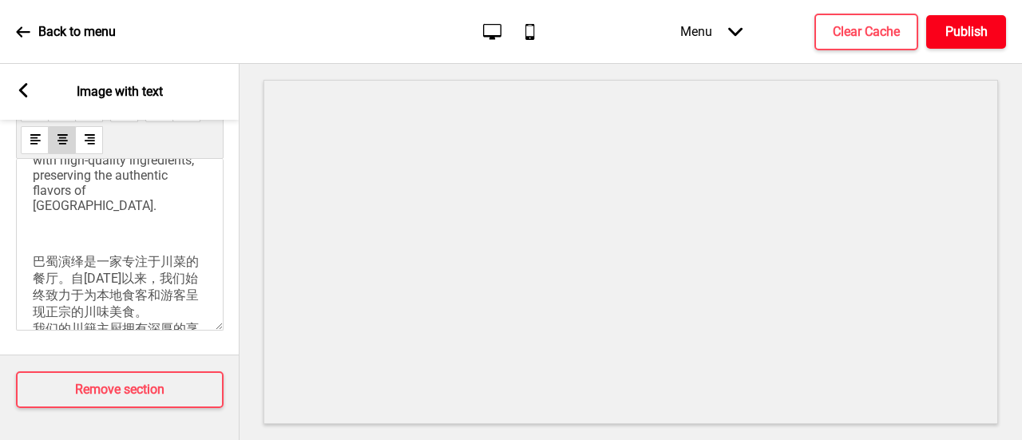
click at [968, 36] on h4 "Publish" at bounding box center [966, 32] width 42 height 18
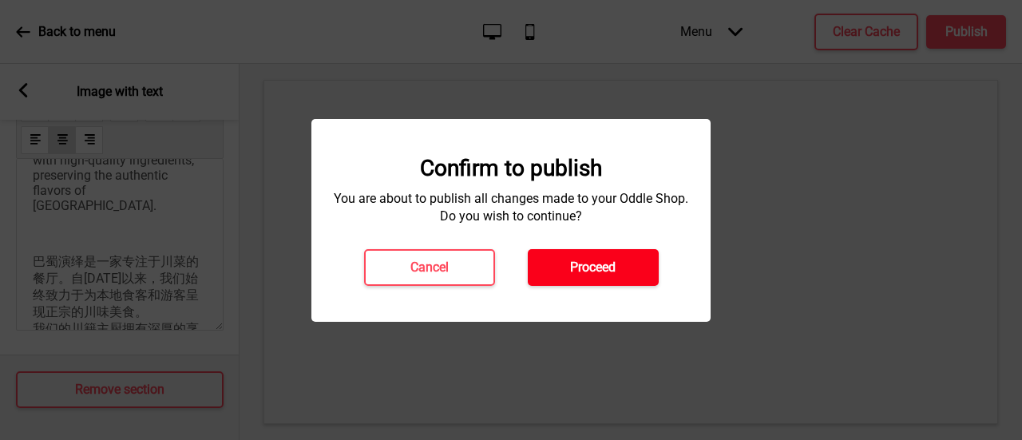
click at [581, 267] on h4 "Proceed" at bounding box center [592, 268] width 45 height 18
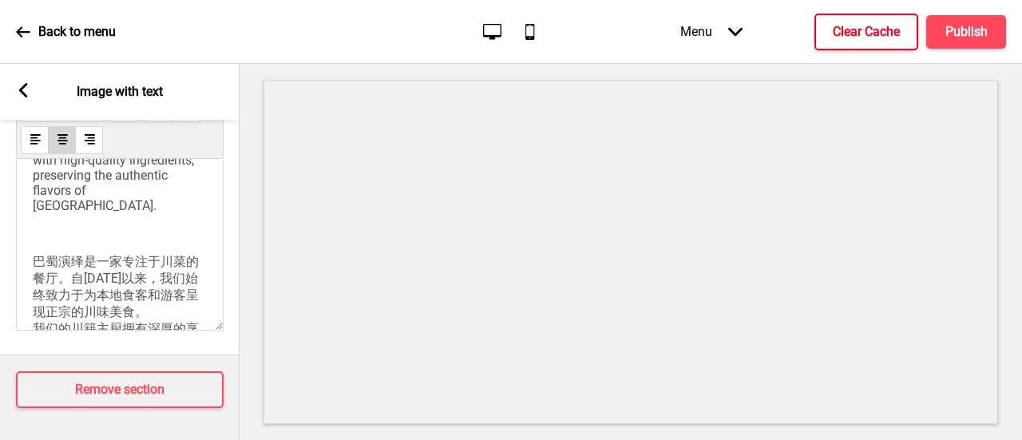
click at [858, 34] on h4 "Clear Cache" at bounding box center [865, 32] width 67 height 18
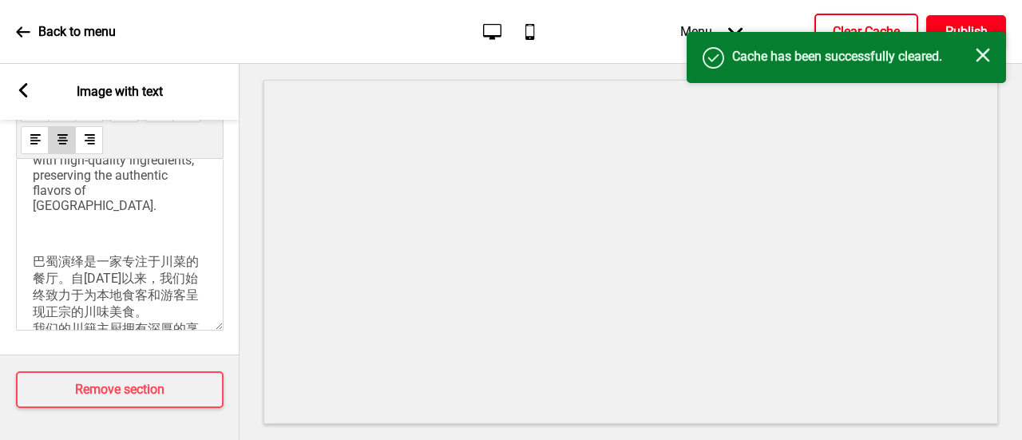
click at [965, 24] on h4 "Publish" at bounding box center [966, 32] width 42 height 18
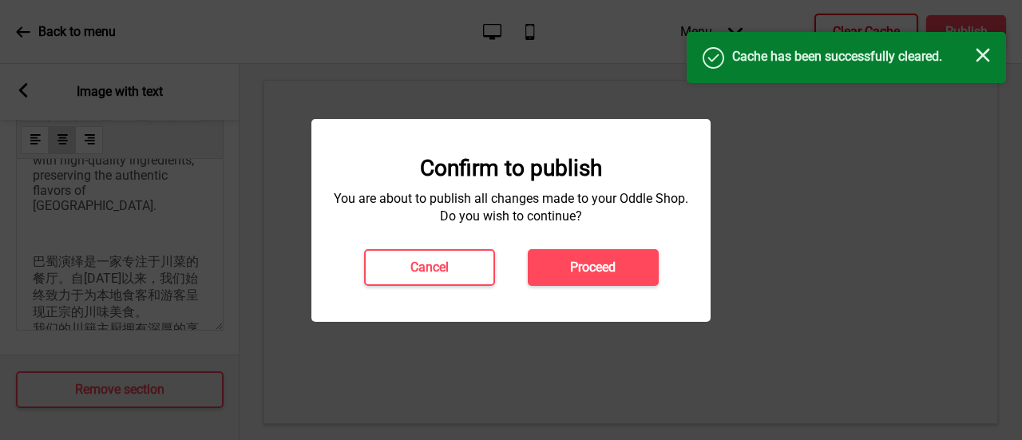
click at [623, 271] on button "Proceed" at bounding box center [593, 267] width 131 height 37
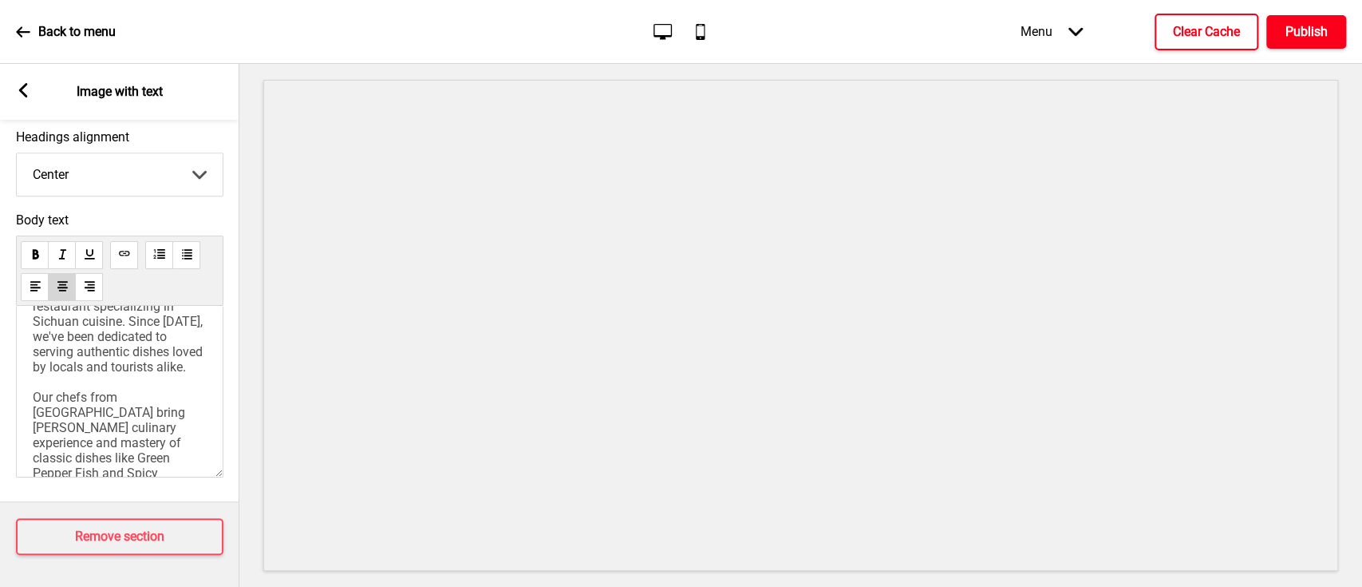
scroll to position [0, 0]
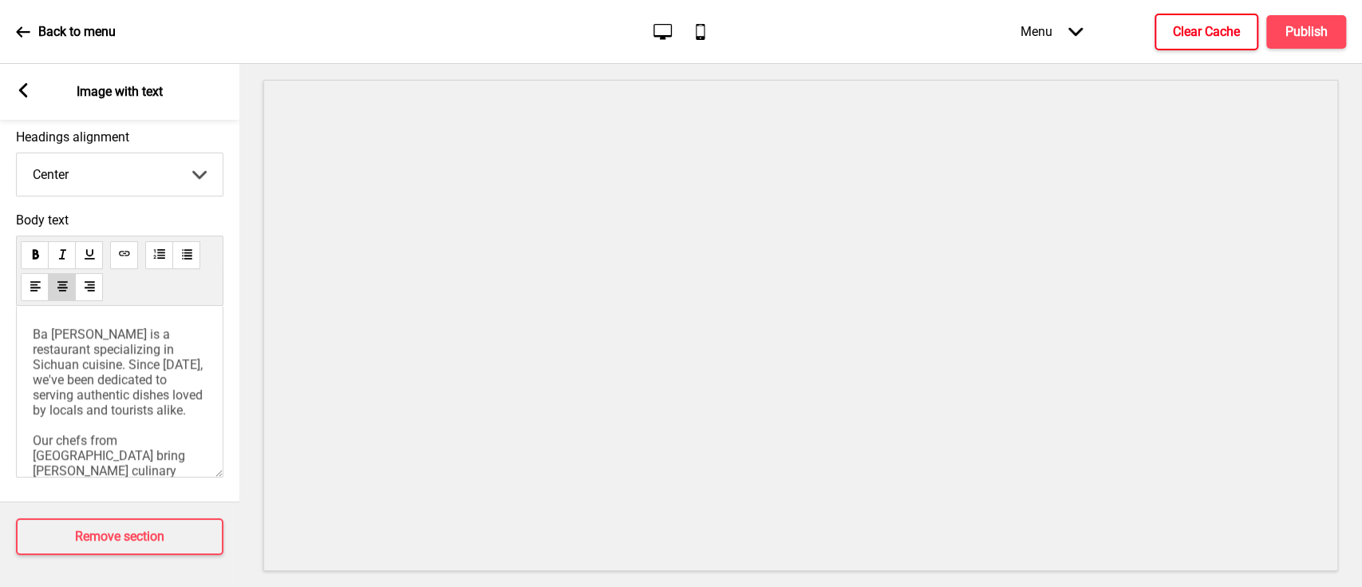
click at [20, 93] on rect at bounding box center [23, 90] width 14 height 14
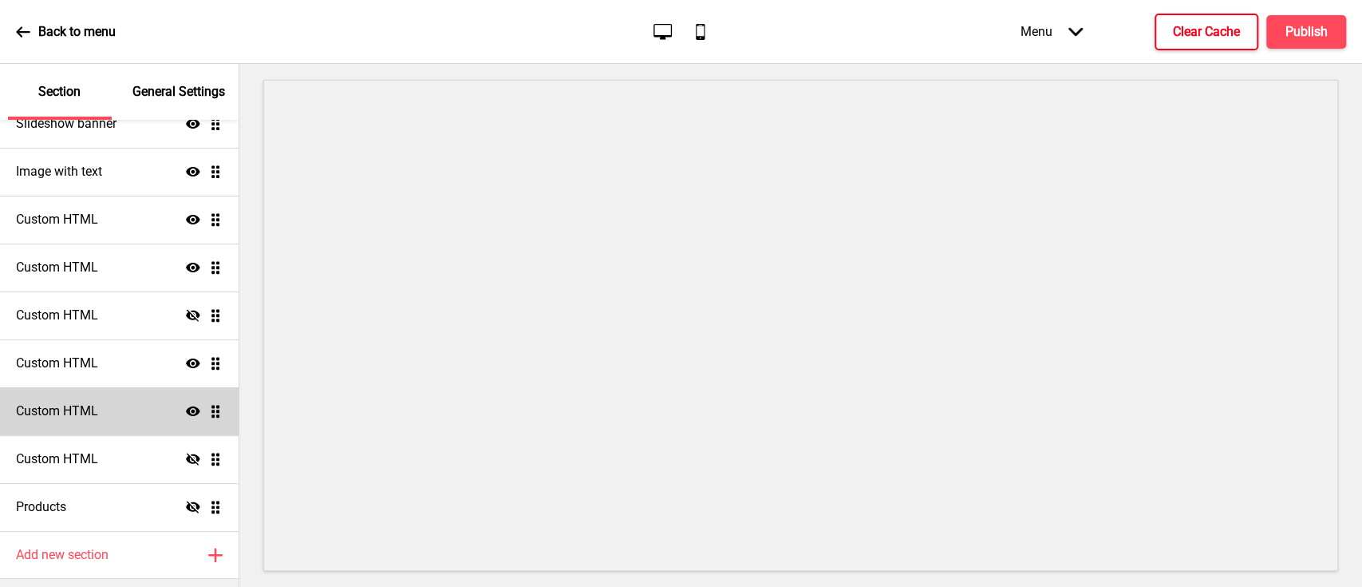
scroll to position [187, 0]
click at [113, 413] on div "Custom HTML Hide Drag" at bounding box center [119, 412] width 239 height 48
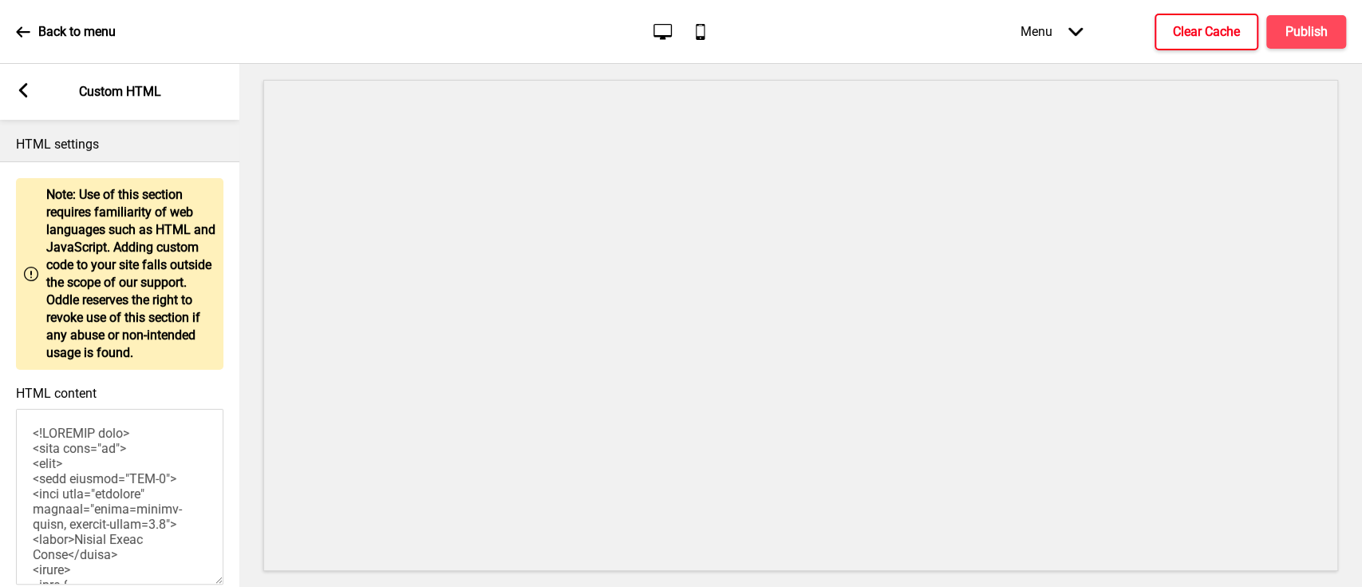
drag, startPoint x: 15, startPoint y: 79, endPoint x: 36, endPoint y: 103, distance: 31.7
click at [16, 79] on div "Arrow left Custom HTML" at bounding box center [119, 92] width 239 height 56
click at [26, 89] on rect at bounding box center [23, 90] width 14 height 14
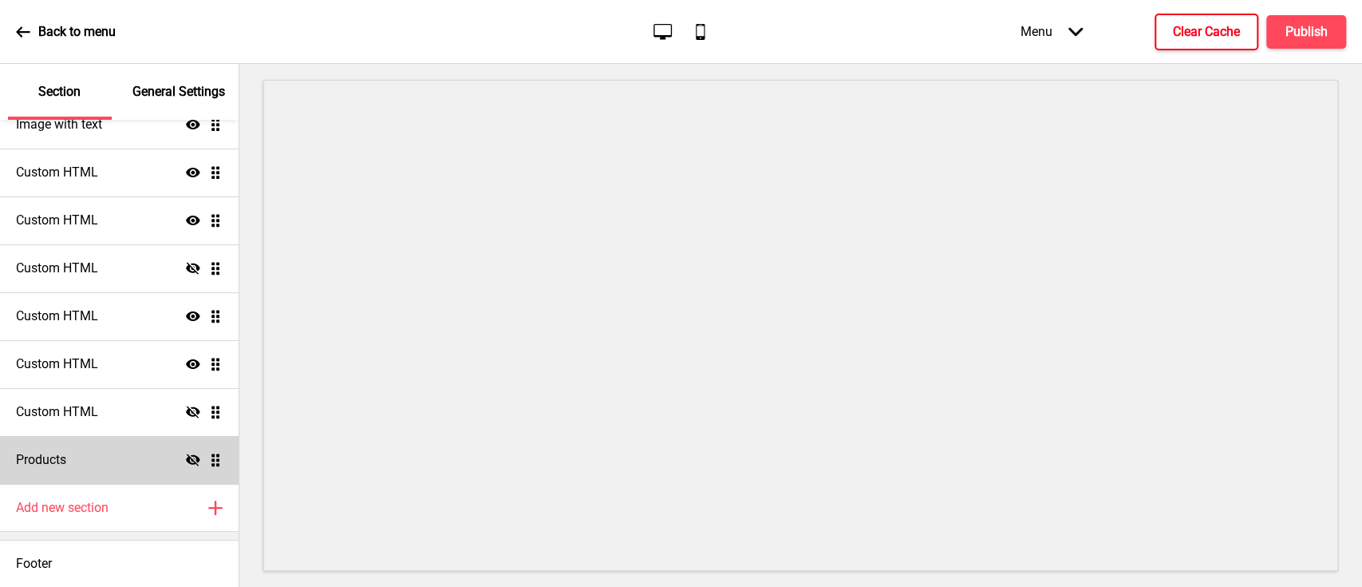
click at [186, 439] on icon at bounding box center [193, 459] width 14 height 12
click at [186, 439] on icon "Show" at bounding box center [193, 459] width 14 height 14
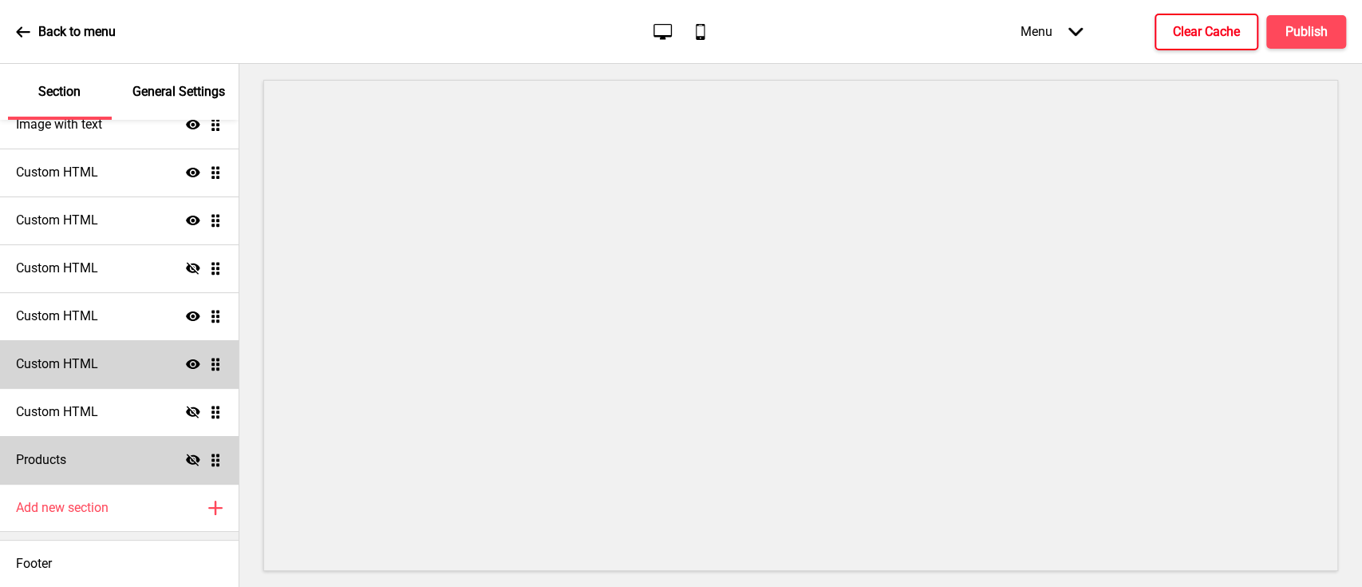
click at [186, 360] on icon at bounding box center [193, 364] width 14 height 10
click at [186, 360] on icon "Hide" at bounding box center [193, 364] width 14 height 14
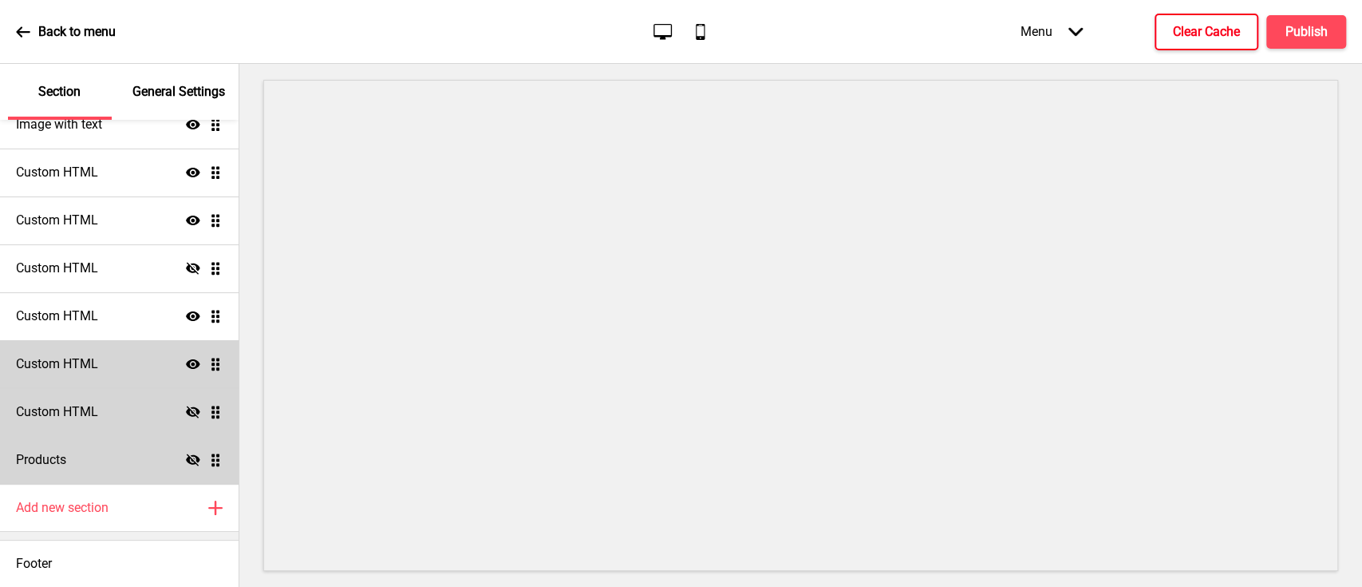
click at [186, 409] on icon at bounding box center [193, 411] width 14 height 12
click at [1021, 26] on h4 "Publish" at bounding box center [1307, 32] width 42 height 18
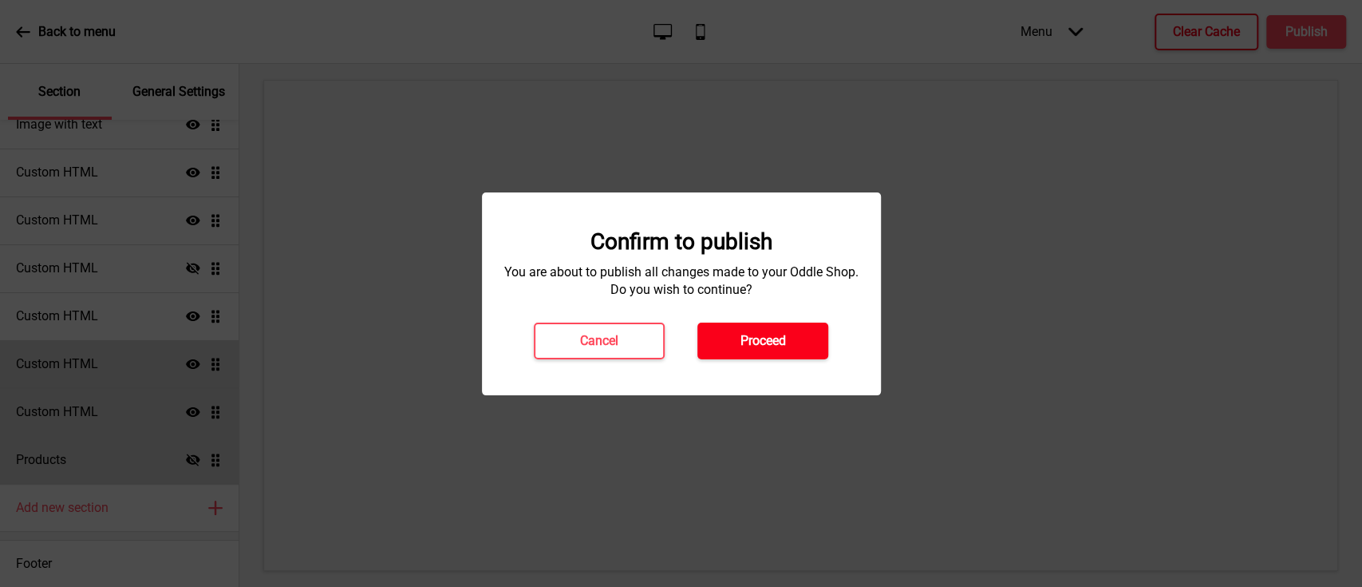
click at [749, 336] on h4 "Proceed" at bounding box center [763, 341] width 45 height 18
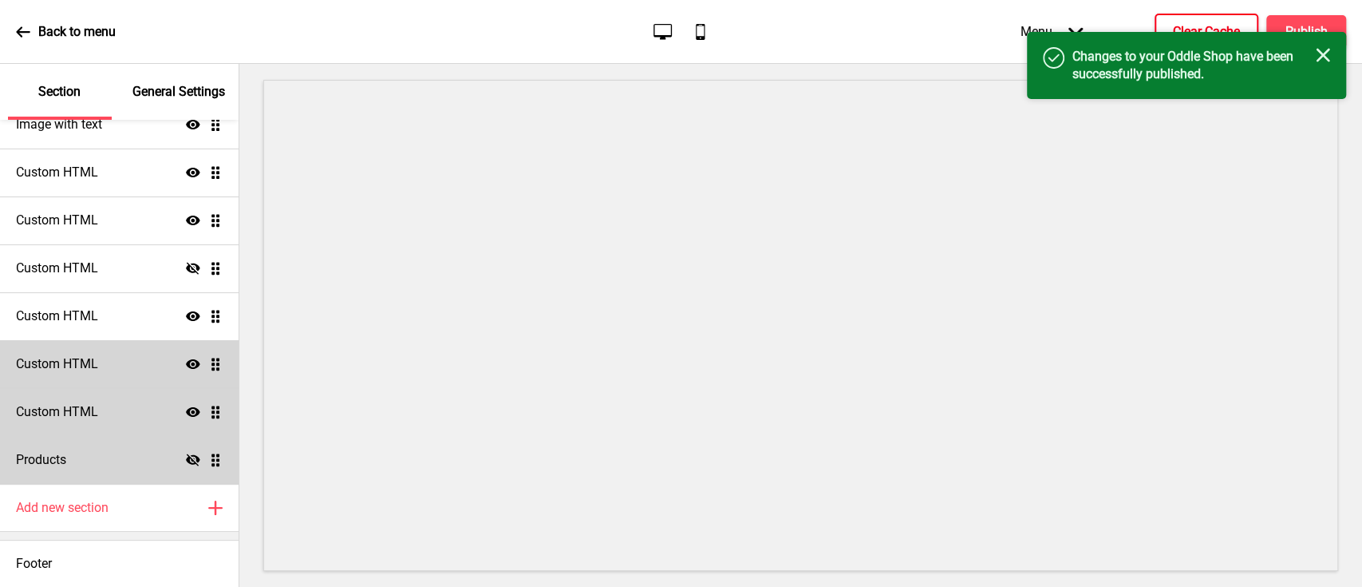
click at [1021, 26] on h4 "Clear Cache" at bounding box center [1206, 32] width 67 height 18
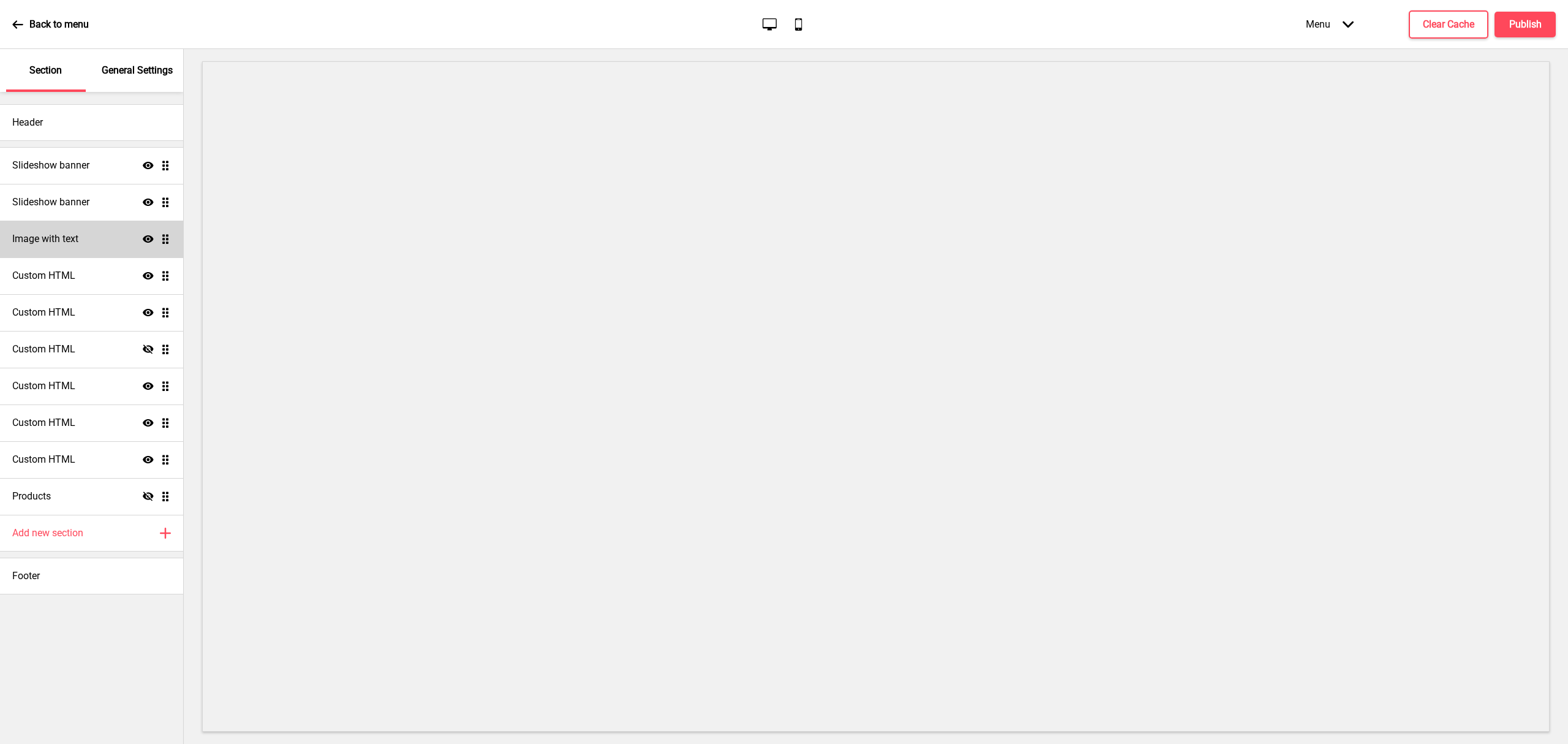
click at [78, 232] on h4 "Image with text" at bounding box center [45, 239] width 66 height 14
select select "center"
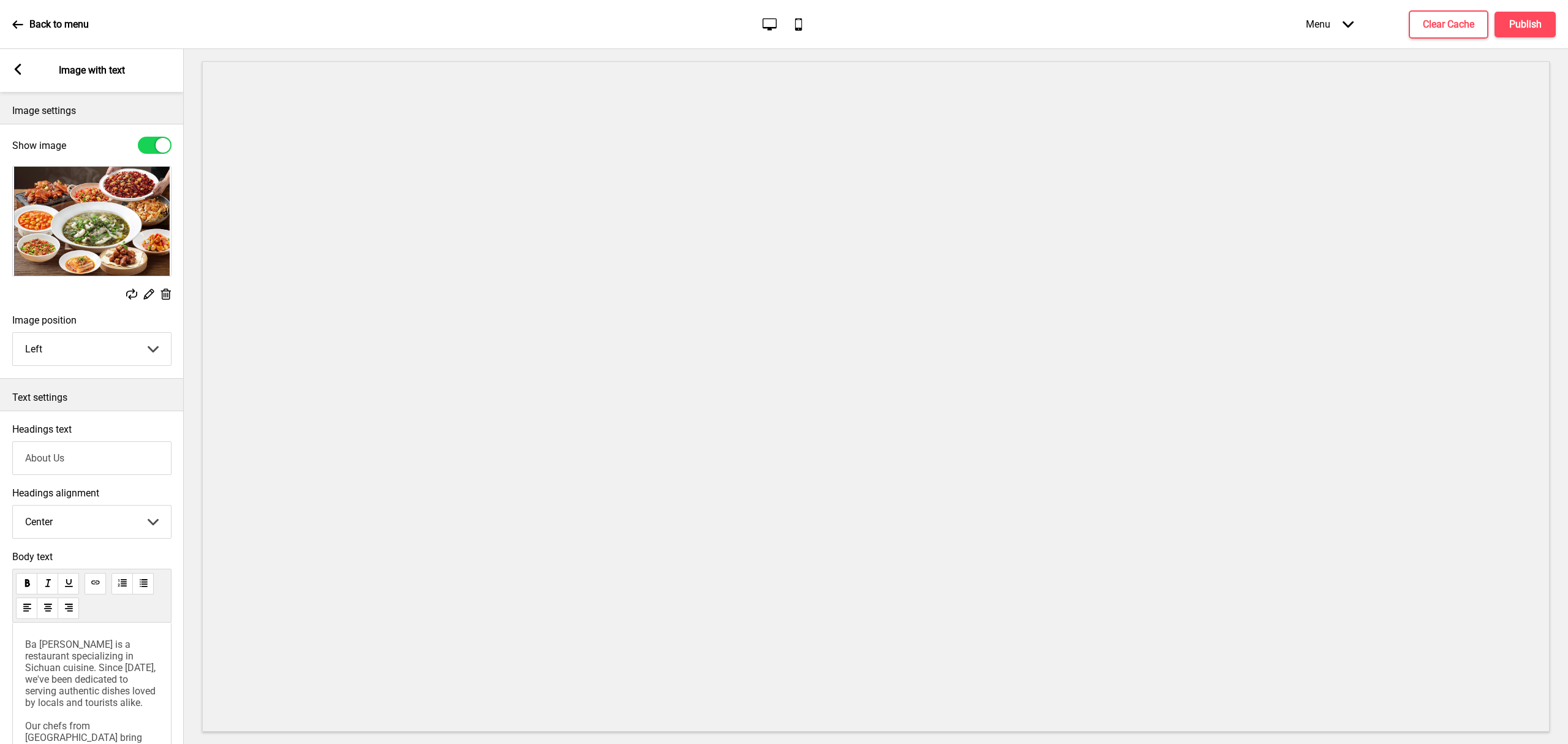
click at [111, 460] on input "About Us" at bounding box center [91, 458] width 159 height 34
paste input "关于我们"
type input "About Us 关于我们"
click at [1531, 22] on h4 "Publish" at bounding box center [1525, 25] width 32 height 14
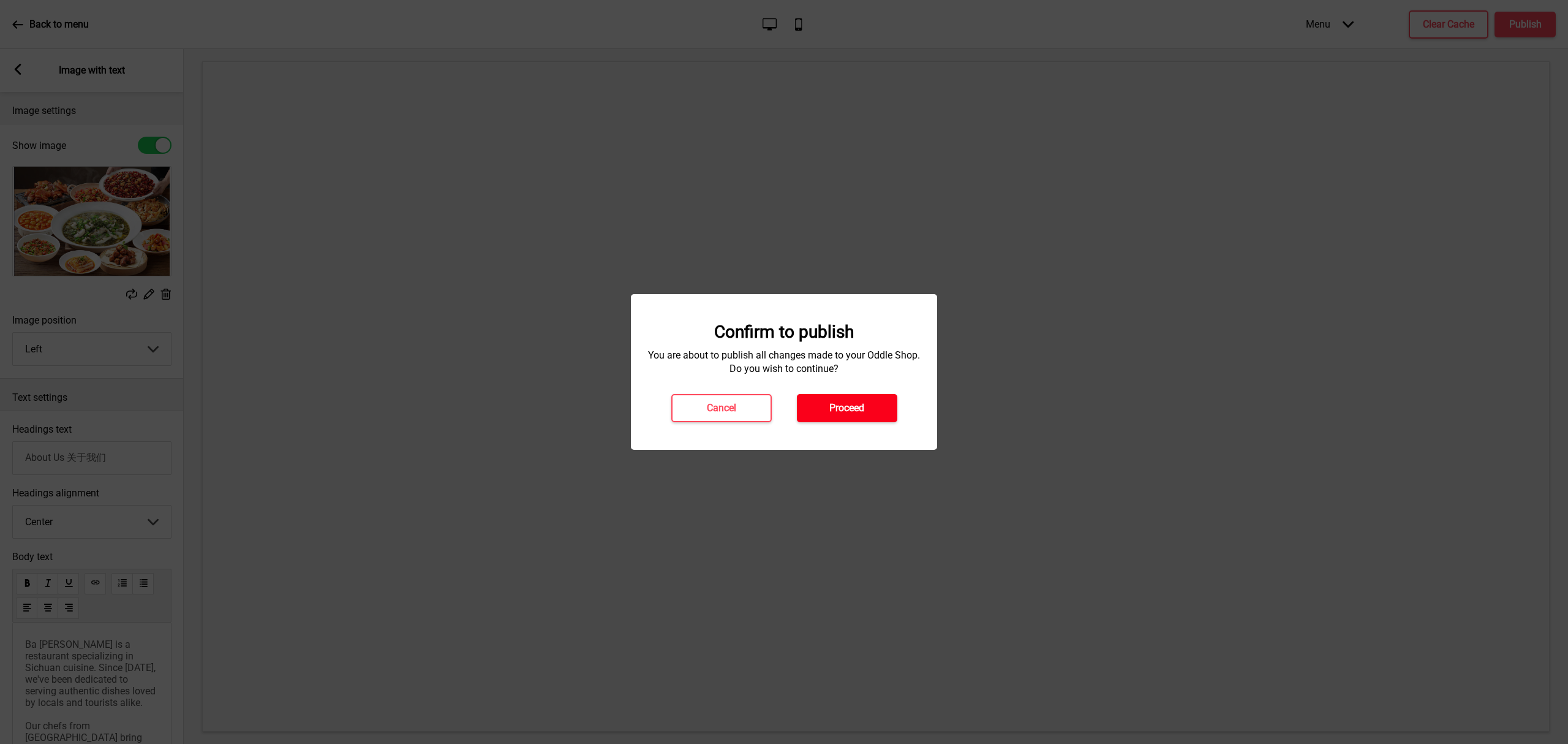
click at [868, 415] on button "Proceed" at bounding box center [847, 408] width 101 height 28
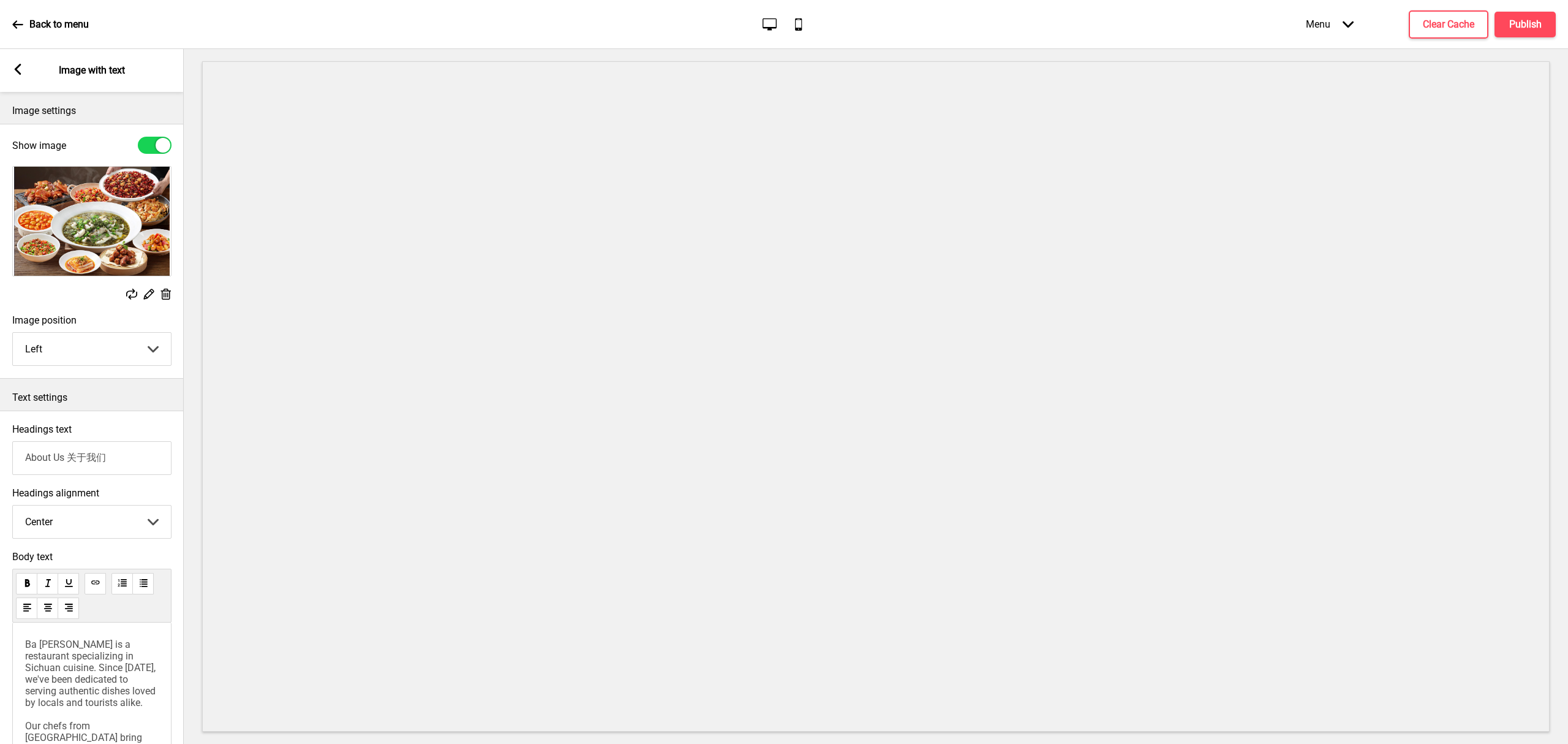
click at [20, 16] on div "Back to menu" at bounding box center [51, 24] width 77 height 33
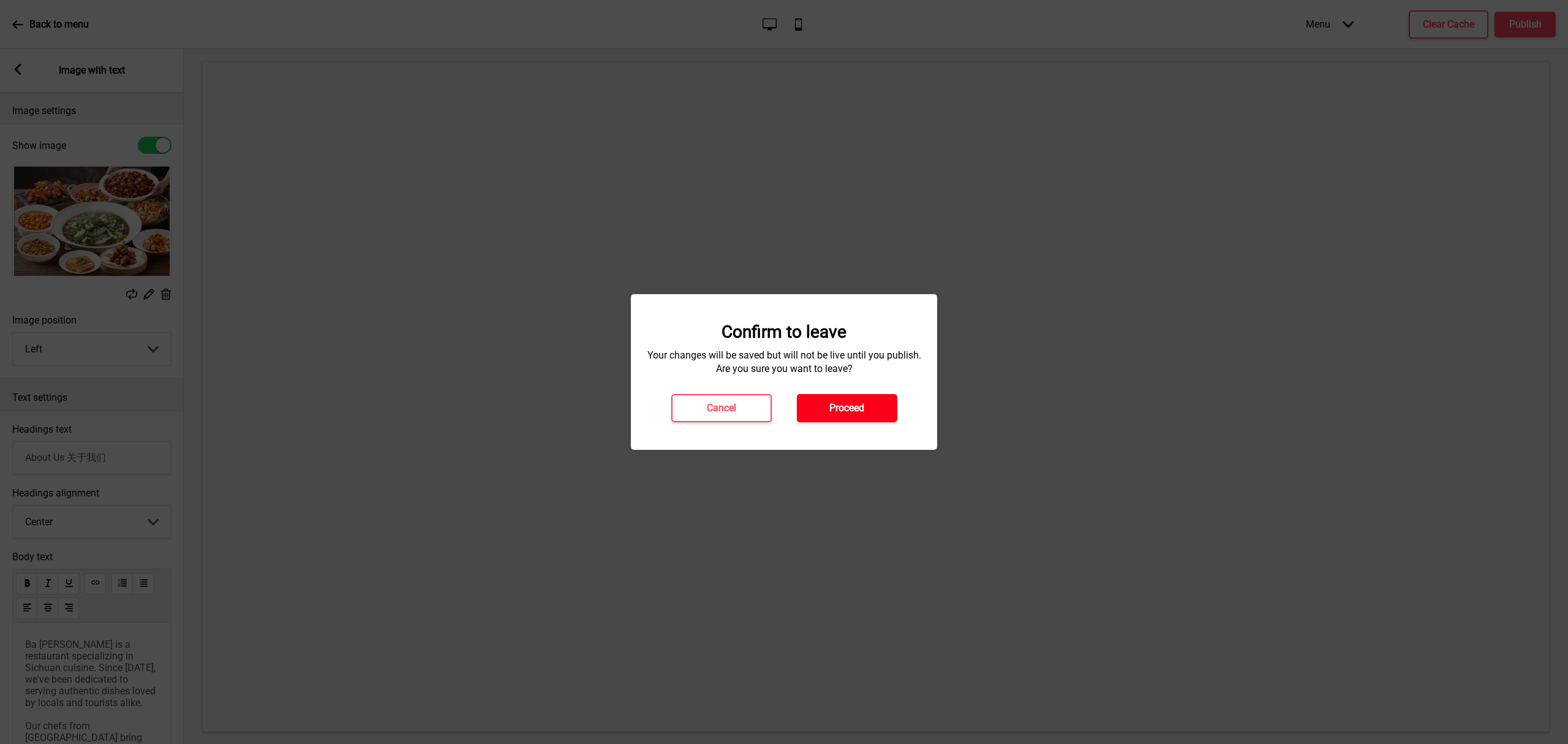
click at [877, 401] on button "Proceed" at bounding box center [847, 408] width 101 height 28
